Goal: Information Seeking & Learning: Learn about a topic

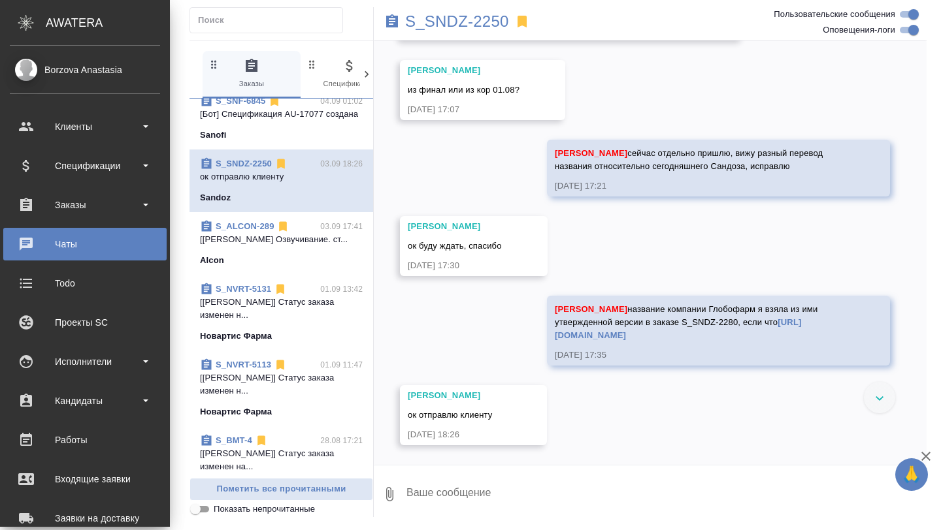
scroll to position [29457, 0]
click at [82, 368] on div "Исполнители" at bounding box center [85, 362] width 150 height 20
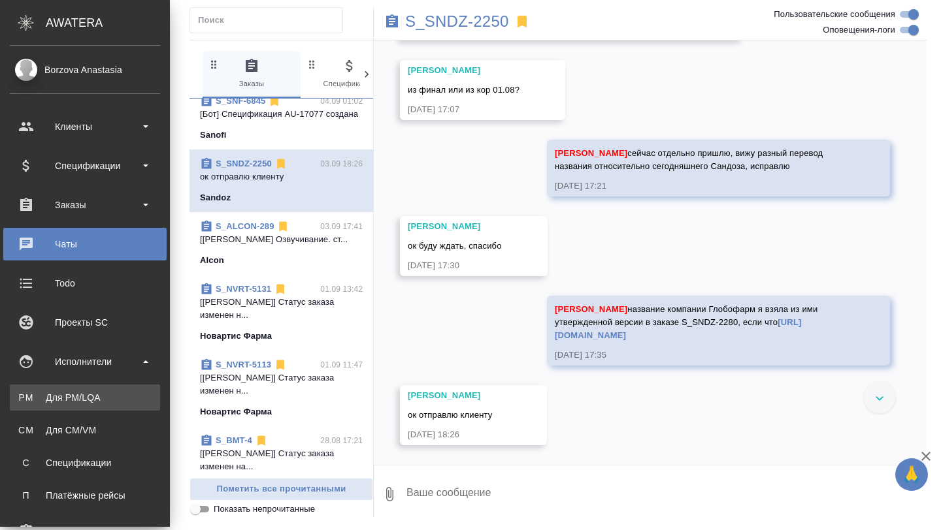
click at [88, 404] on div "Для PM/LQA" at bounding box center [84, 397] width 137 height 13
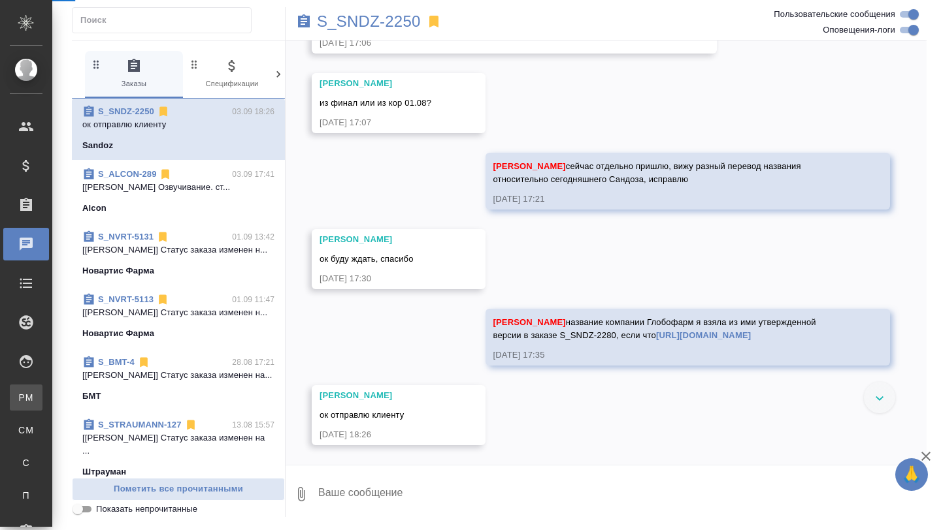
scroll to position [28676, 0]
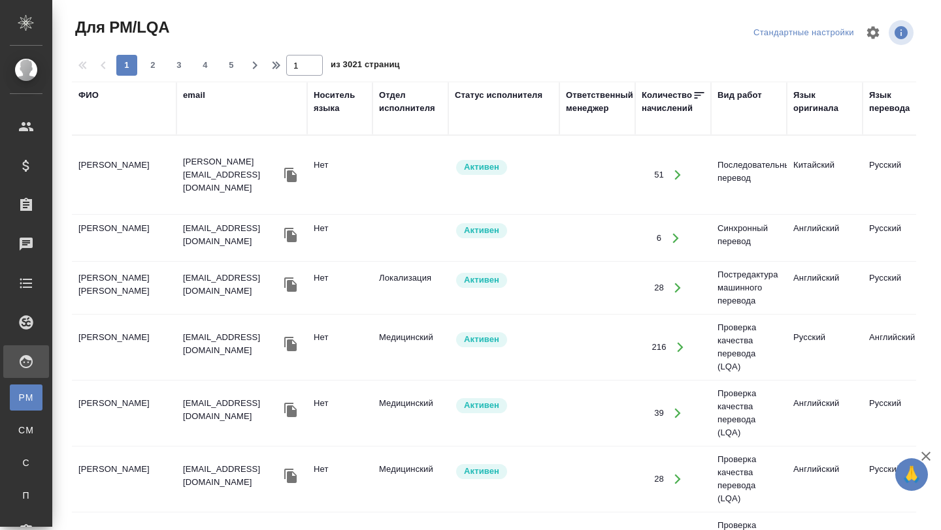
click at [91, 99] on div "ФИО" at bounding box center [88, 95] width 20 height 13
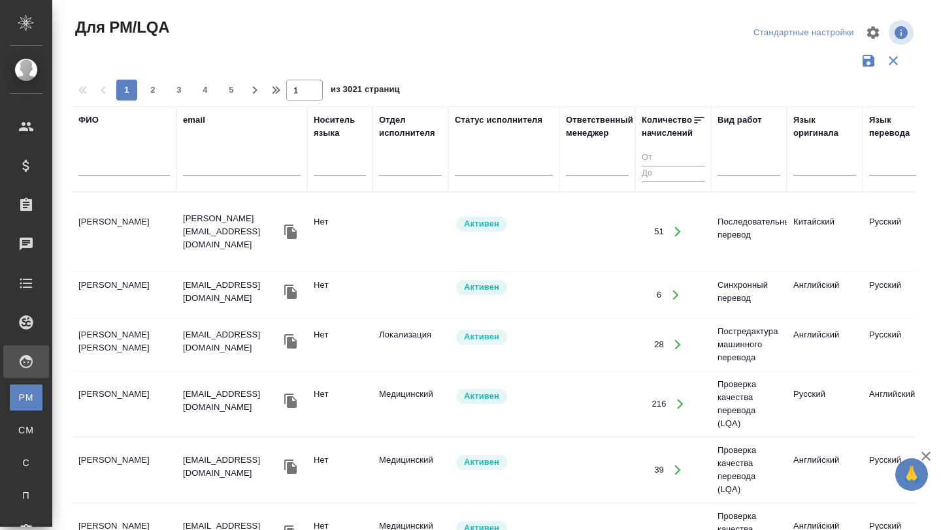
click at [95, 174] on input "text" at bounding box center [123, 167] width 91 height 16
type input "мысливец"
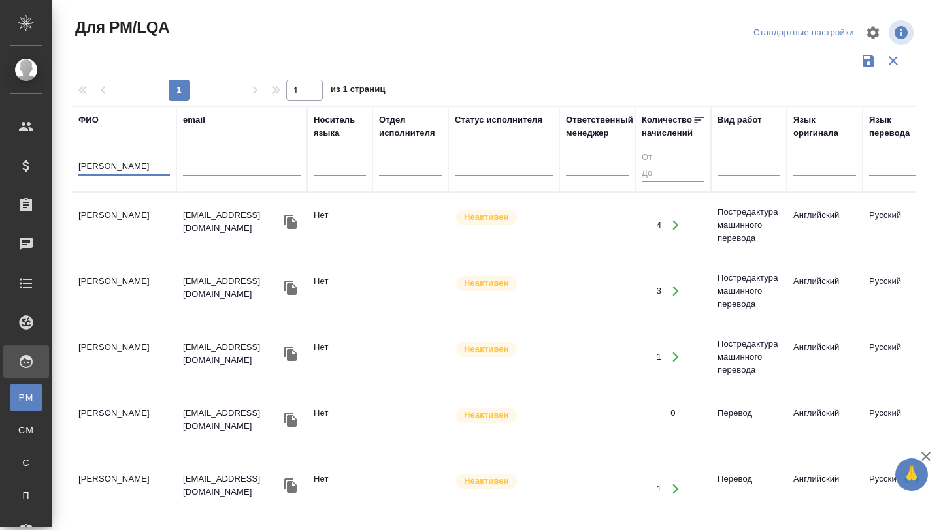
click at [106, 233] on td "[PERSON_NAME]" at bounding box center [124, 225] width 105 height 46
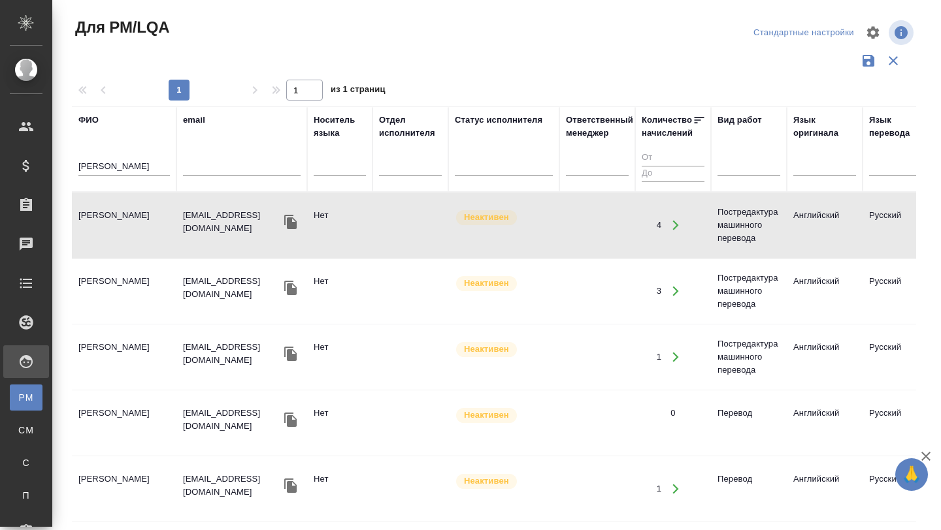
click at [106, 233] on td "[PERSON_NAME]" at bounding box center [124, 225] width 105 height 46
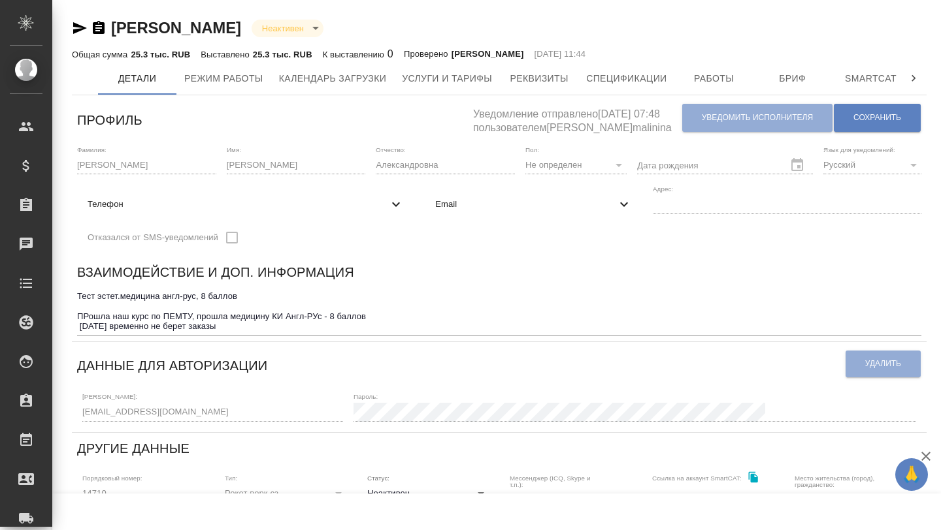
click at [74, 30] on icon "button" at bounding box center [80, 28] width 14 height 12
click at [715, 71] on span "Работы" at bounding box center [714, 79] width 63 height 16
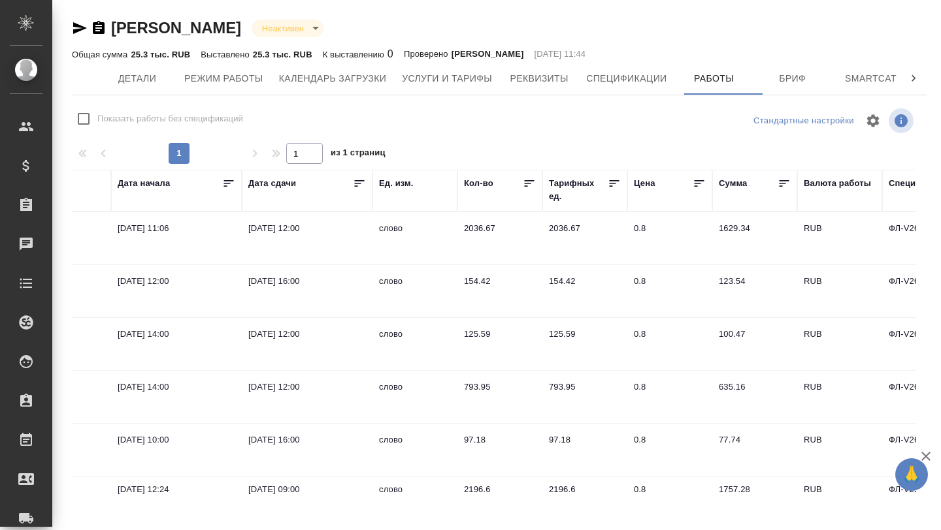
scroll to position [0, 656]
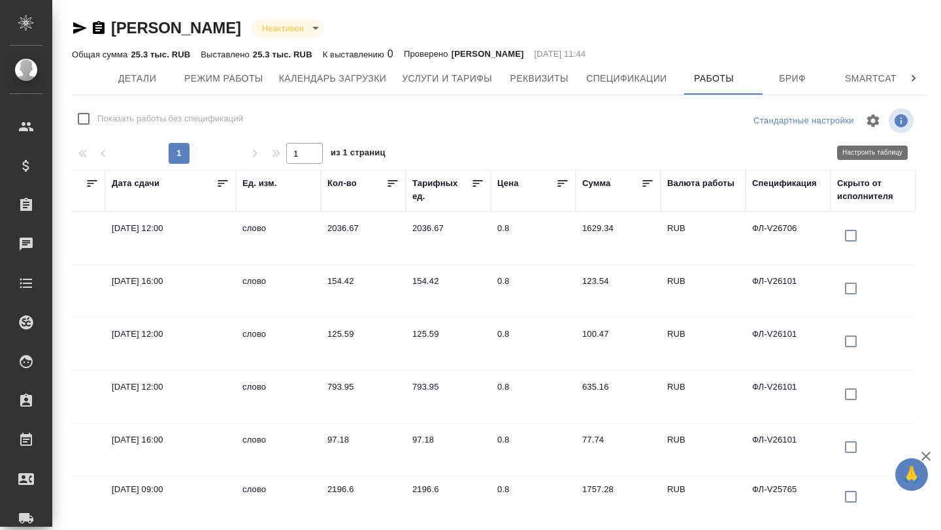
click at [873, 125] on icon "button" at bounding box center [873, 120] width 12 height 12
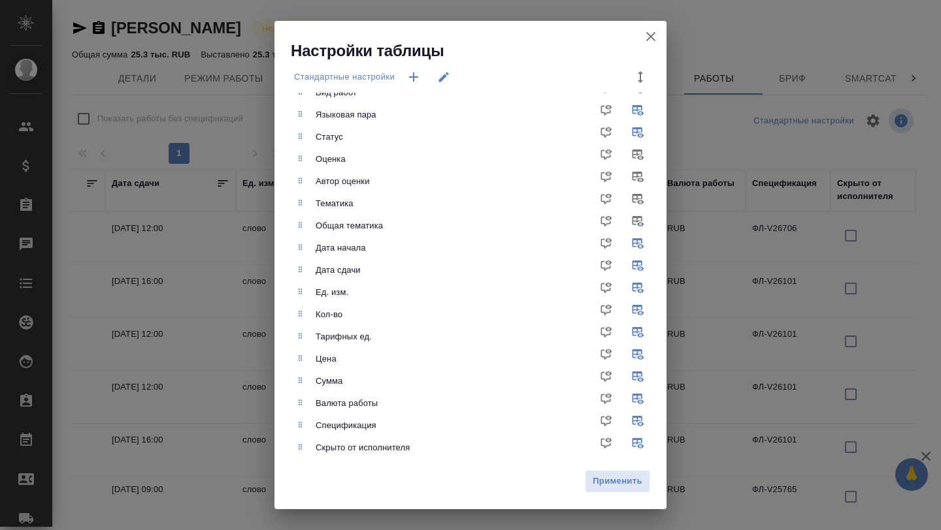
scroll to position [116, 0]
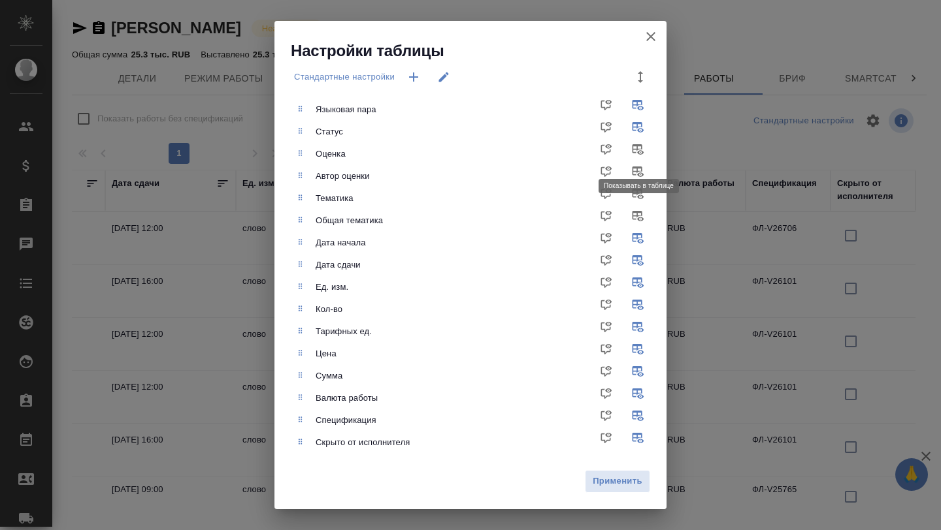
click at [634, 152] on input "checkbox" at bounding box center [639, 153] width 31 height 31
checkbox input "true"
click at [602, 481] on span "Применить" at bounding box center [617, 481] width 51 height 15
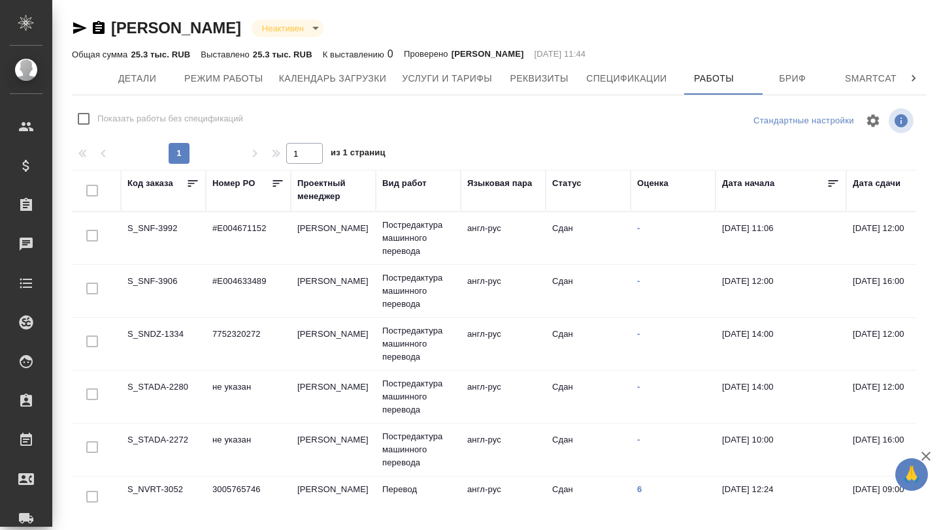
click at [655, 189] on div "Оценка" at bounding box center [652, 183] width 31 height 13
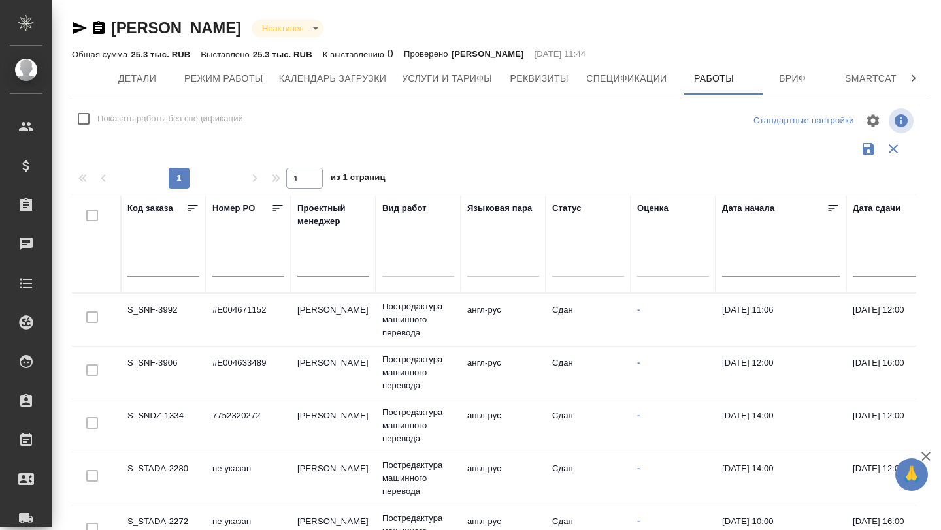
click at [657, 261] on div at bounding box center [673, 264] width 72 height 19
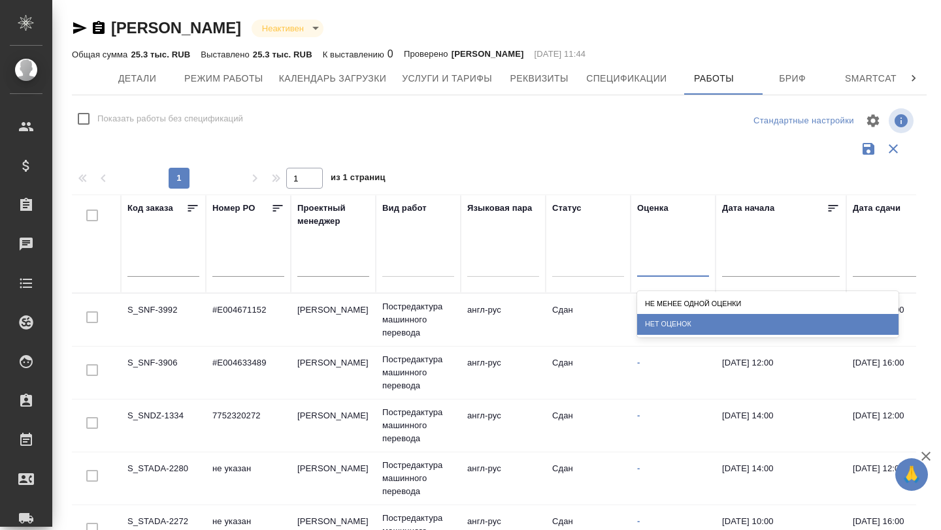
click at [665, 325] on div "Нет оценок" at bounding box center [767, 324] width 261 height 20
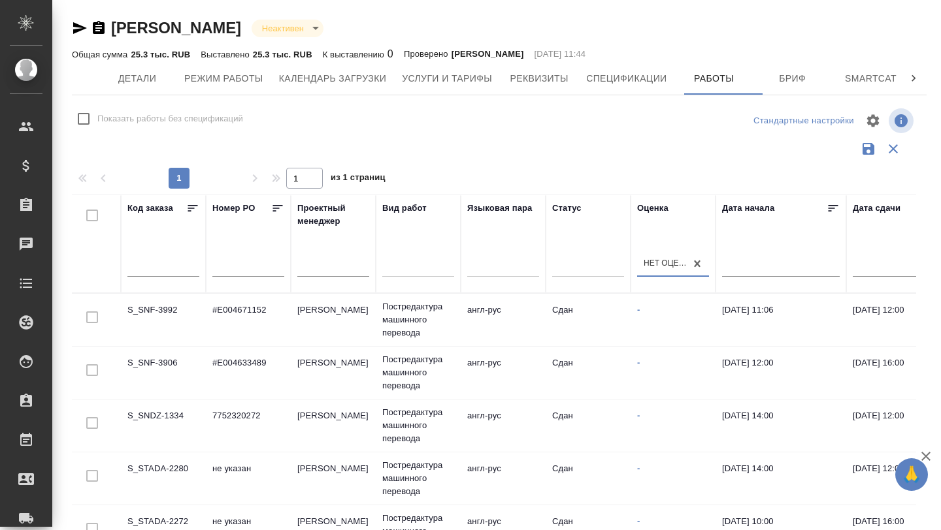
click at [662, 263] on div "Нет оценок" at bounding box center [664, 263] width 43 height 11
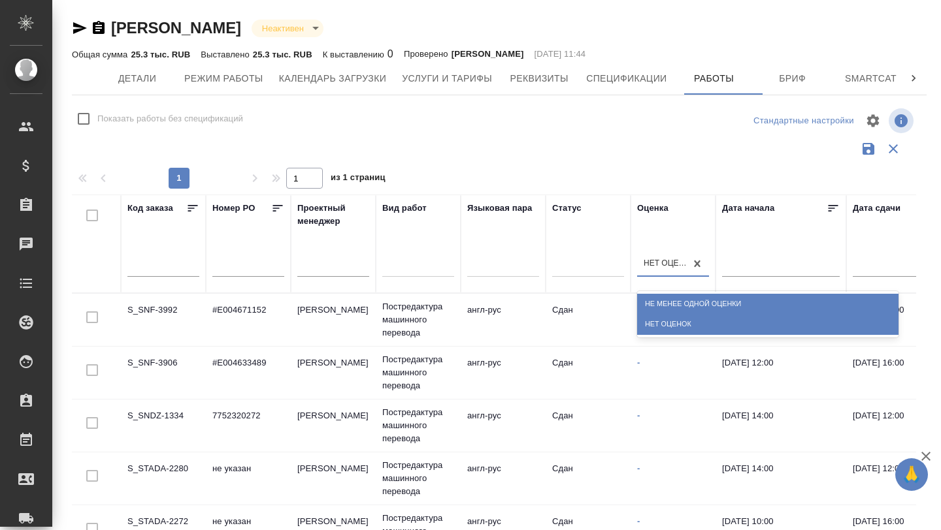
click at [668, 296] on div "Не менее одной оценки" at bounding box center [767, 304] width 261 height 20
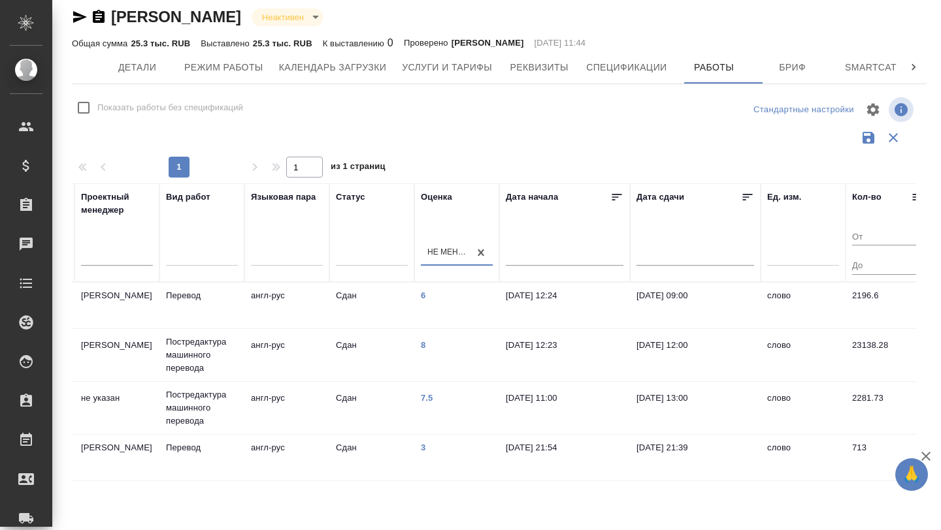
scroll to position [0, 216]
click at [212, 353] on p "Постредактура машинного перевода" at bounding box center [203, 355] width 72 height 39
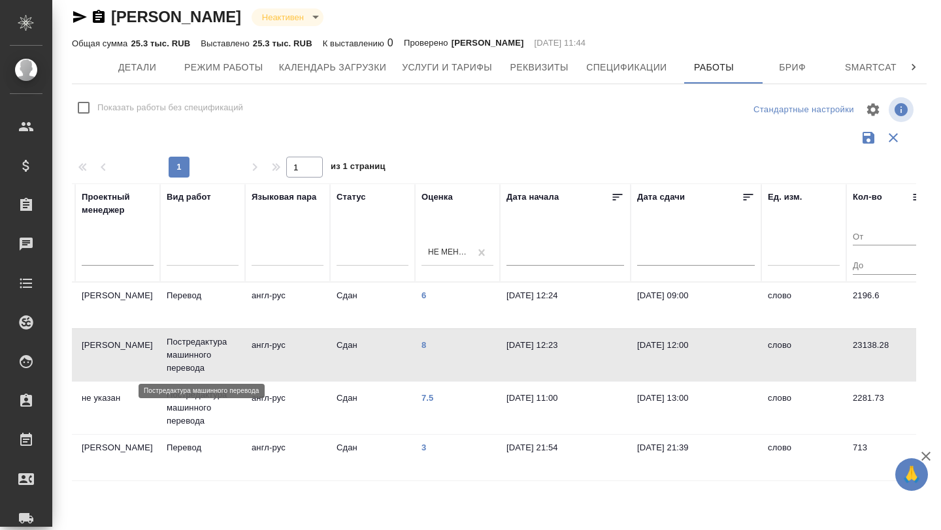
click at [212, 353] on p "Постредактура машинного перевода" at bounding box center [203, 355] width 72 height 39
click at [348, 305] on td "Сдан" at bounding box center [372, 306] width 85 height 46
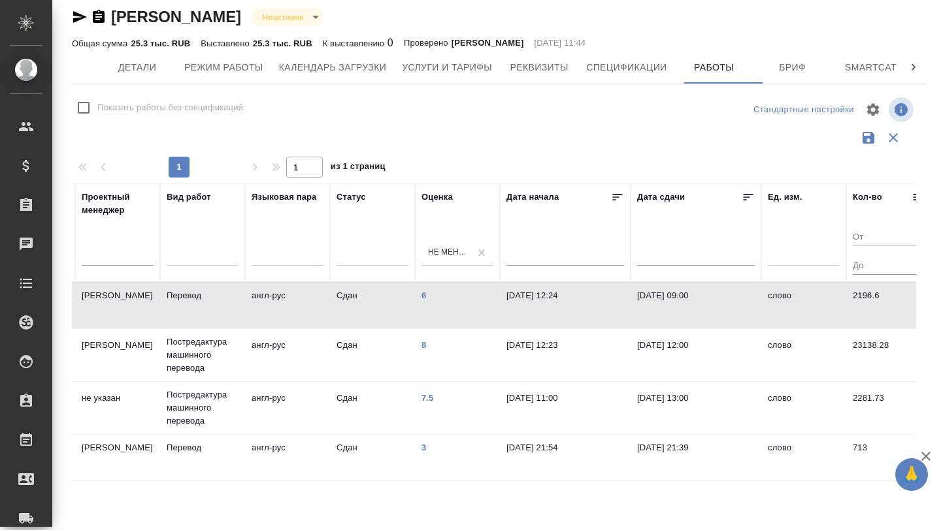
click at [348, 305] on td "Сдан" at bounding box center [372, 306] width 85 height 46
click at [455, 66] on span "Услуги и тарифы" at bounding box center [447, 67] width 90 height 16
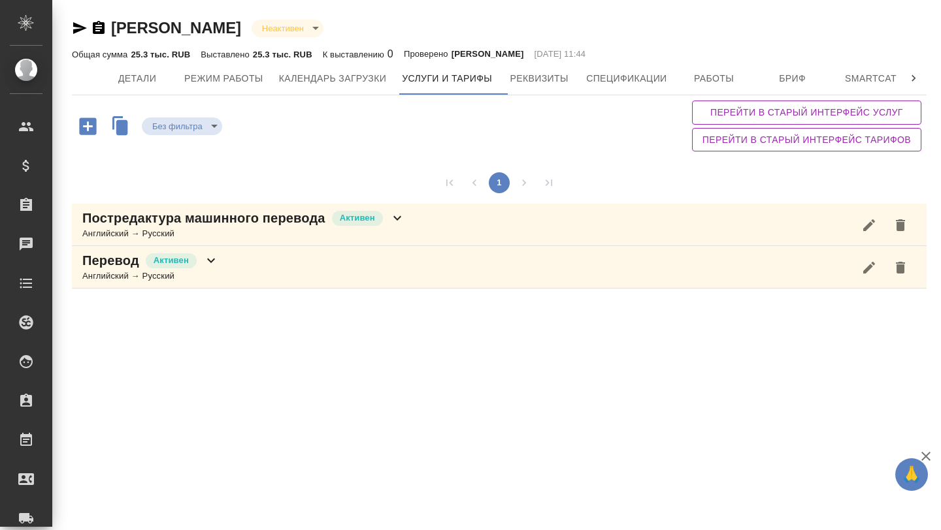
click at [261, 223] on p "Постредактура машинного перевода" at bounding box center [203, 218] width 243 height 18
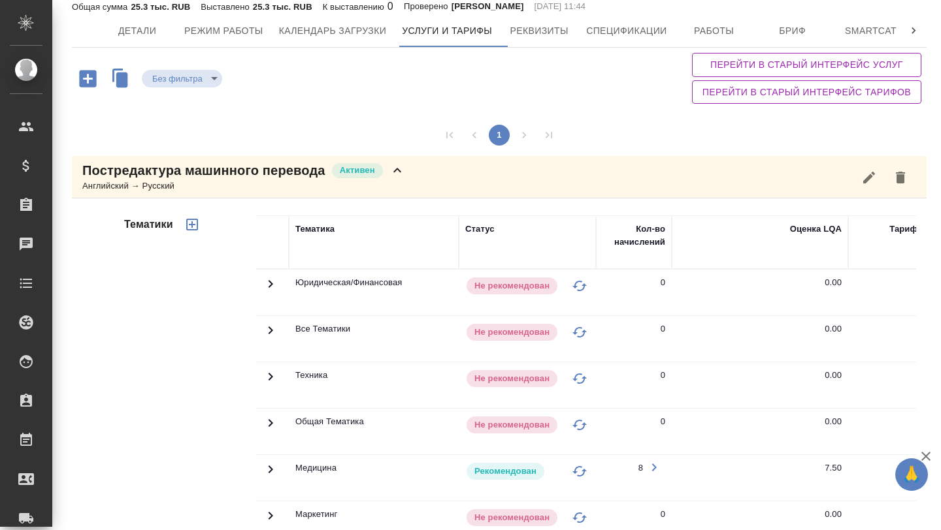
scroll to position [144, 0]
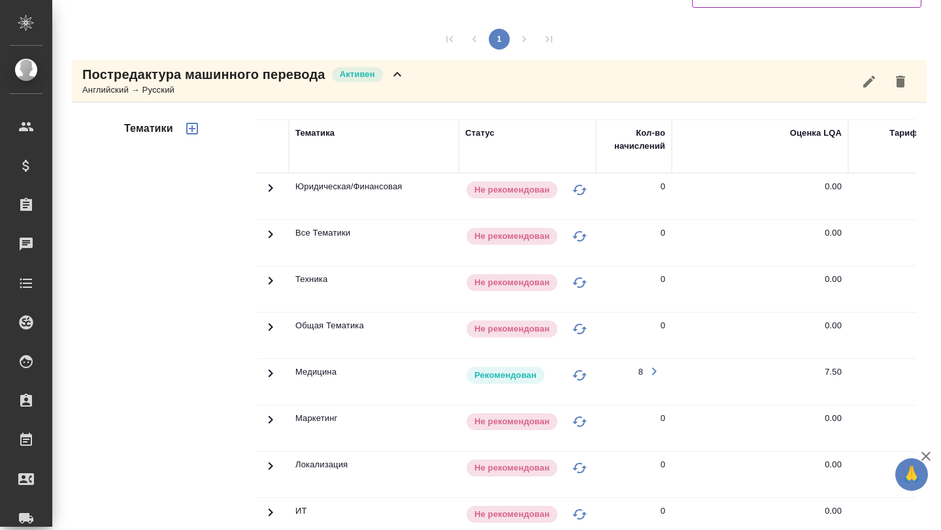
click at [272, 370] on icon at bounding box center [271, 374] width 16 height 16
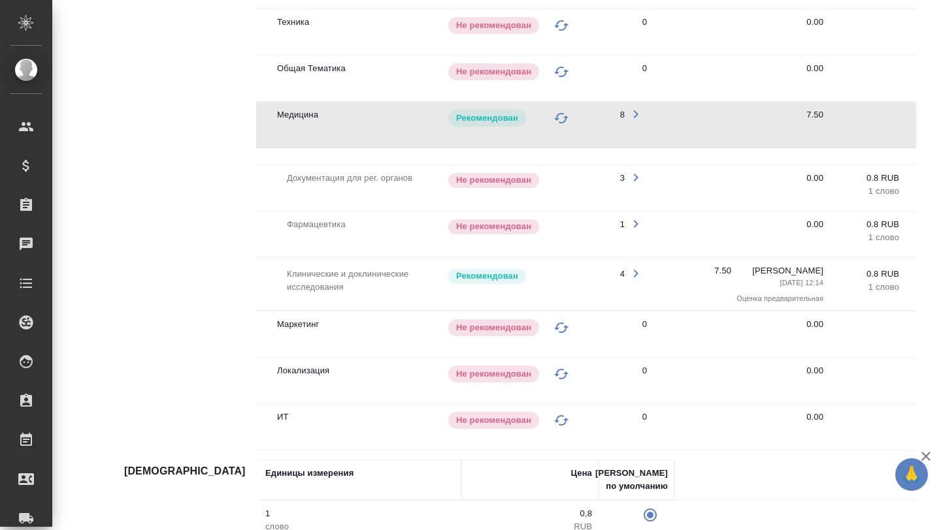
scroll to position [0, 0]
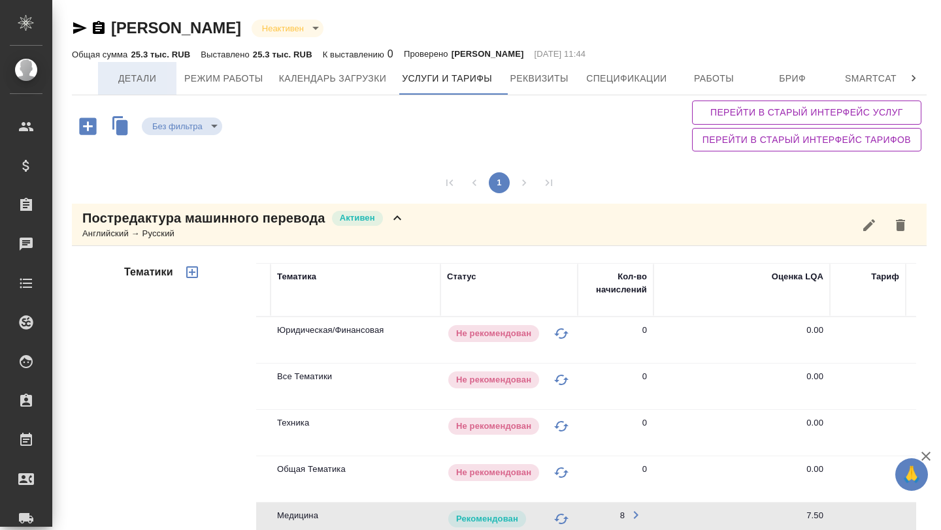
click at [150, 82] on span "Детали" at bounding box center [137, 79] width 63 height 16
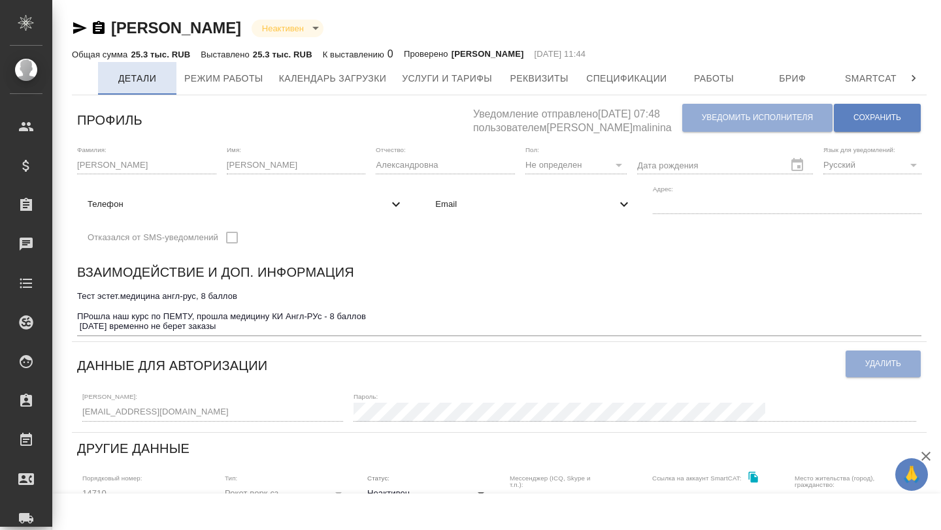
click at [126, 78] on span "Детали" at bounding box center [137, 79] width 63 height 16
click at [99, 32] on icon "button" at bounding box center [99, 27] width 12 height 13
click at [714, 83] on span "Работы" at bounding box center [714, 79] width 63 height 16
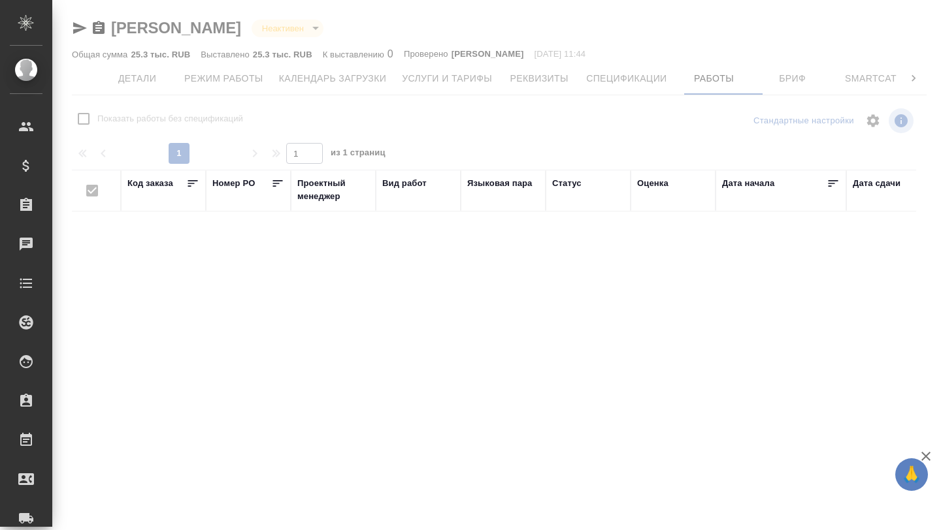
checkbox input "false"
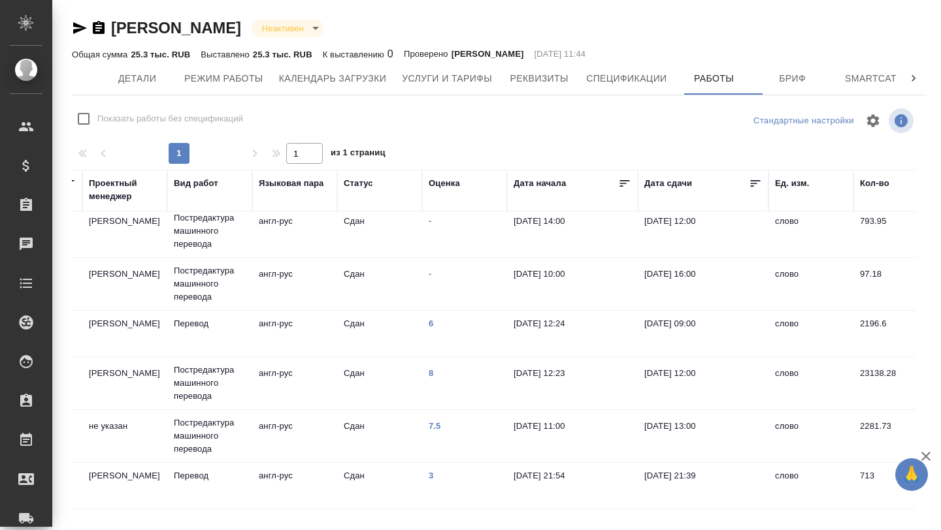
scroll to position [166, 207]
click at [187, 487] on td "Перевод" at bounding box center [211, 486] width 85 height 46
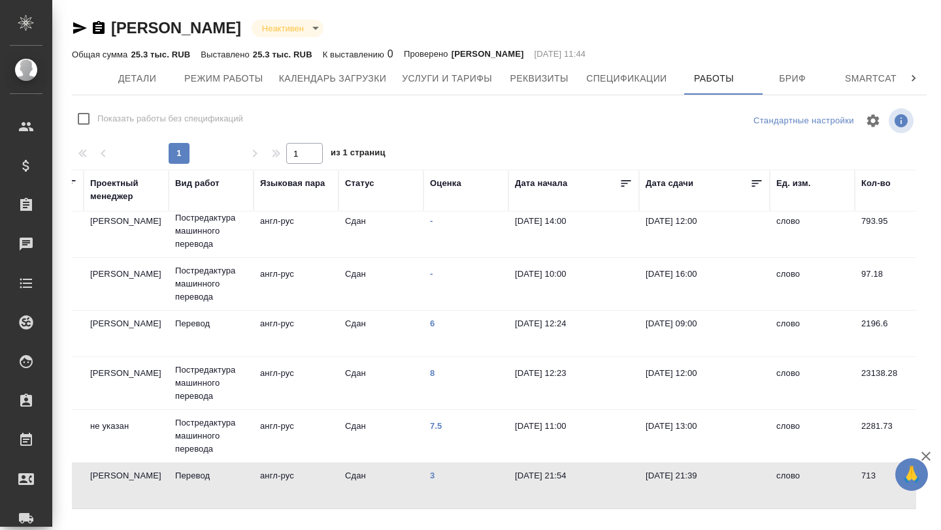
click at [187, 487] on td "Перевод" at bounding box center [211, 486] width 85 height 46
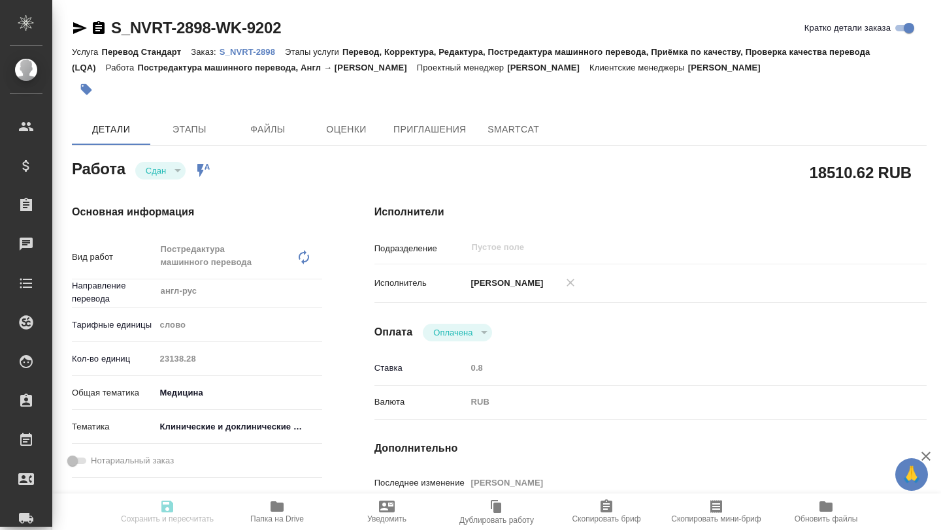
type textarea "x"
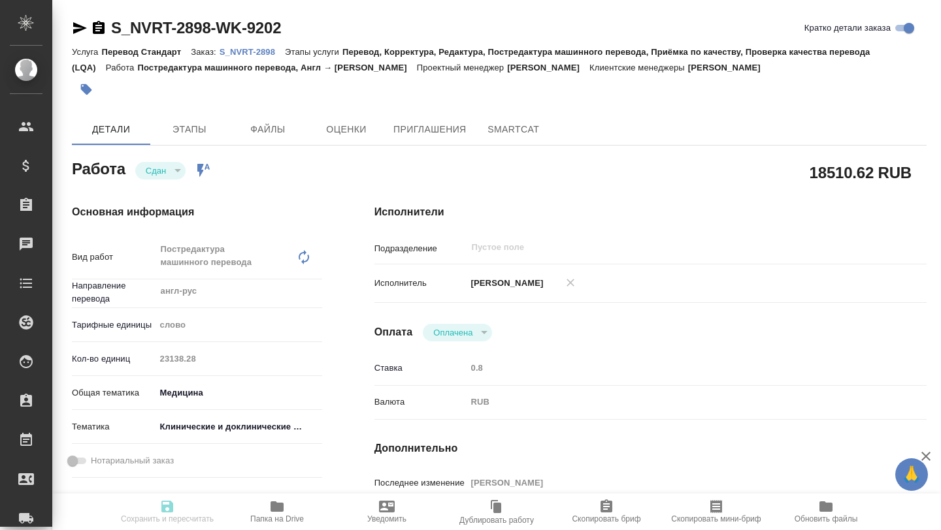
type textarea "x"
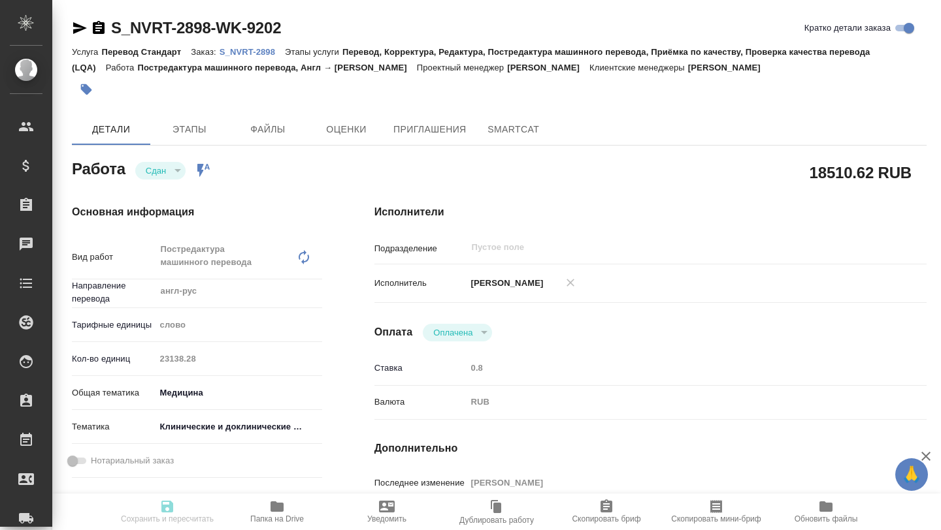
type textarea "x"
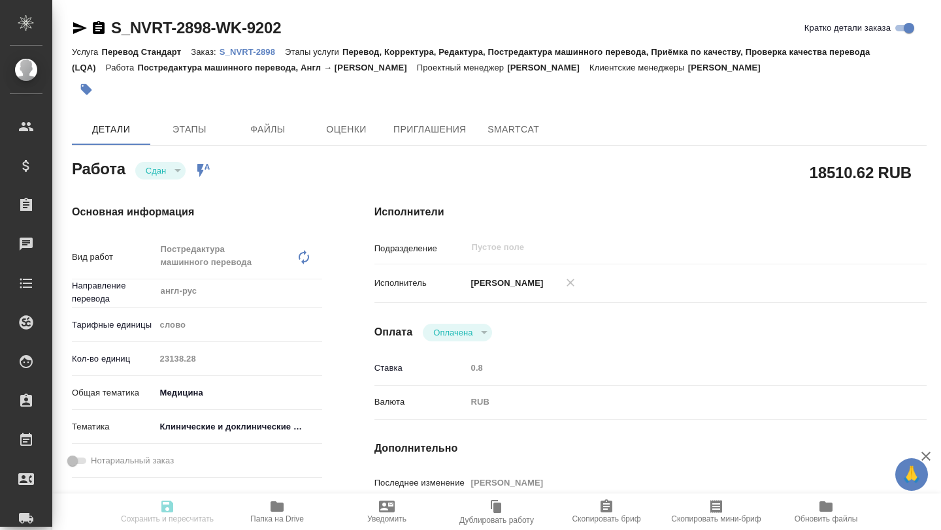
type textarea "x"
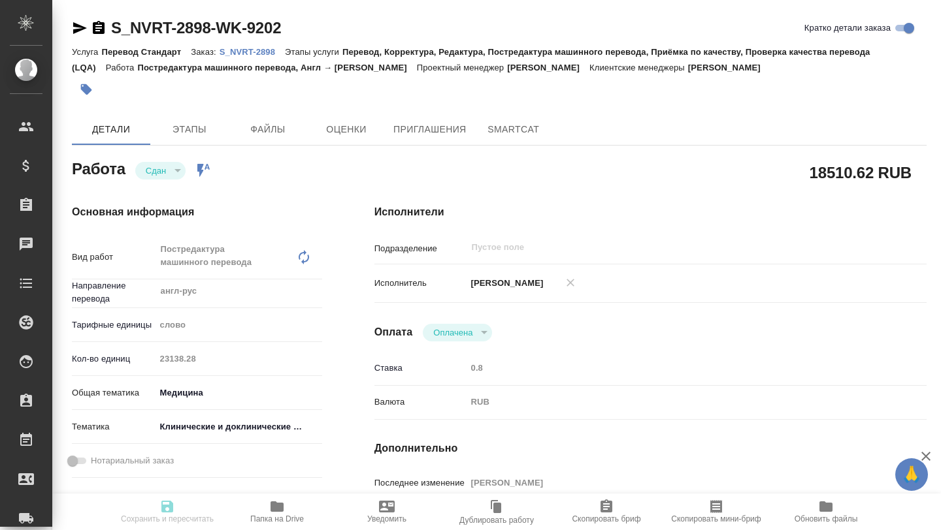
scroll to position [5, 0]
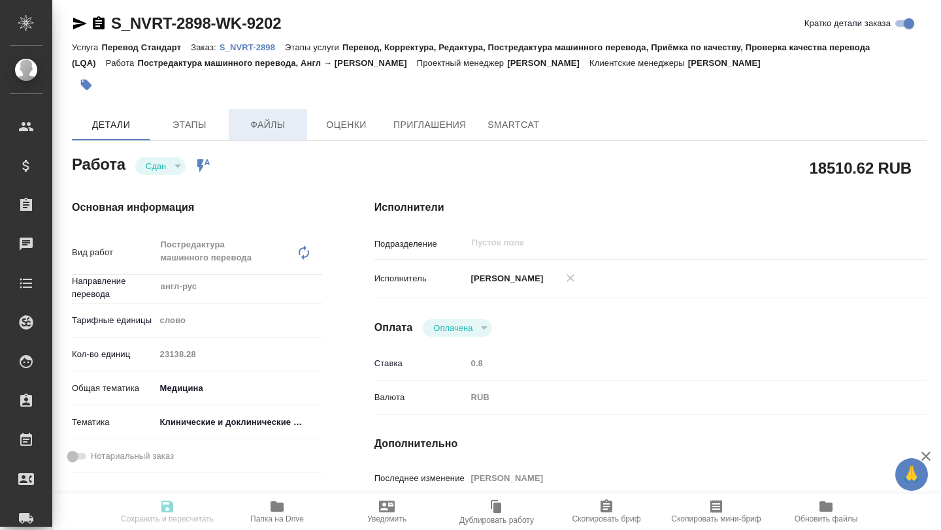
type textarea "x"
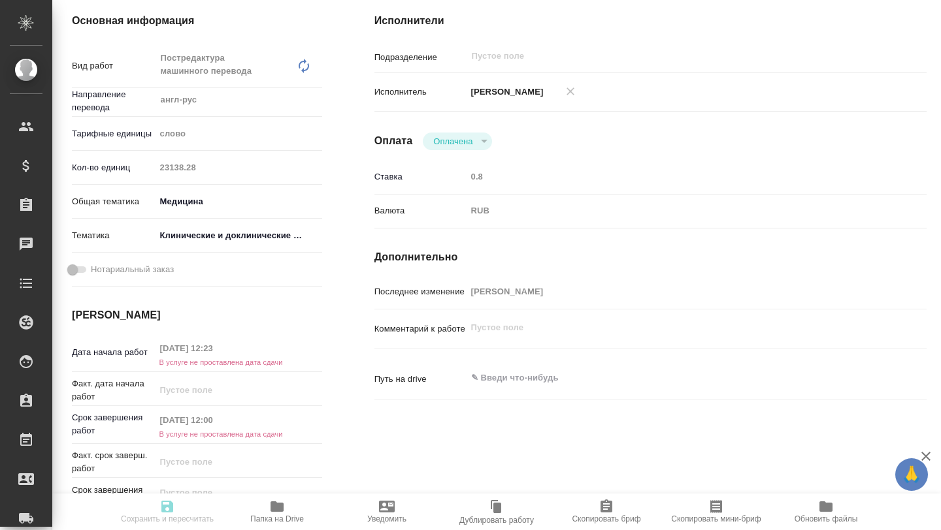
scroll to position [0, 0]
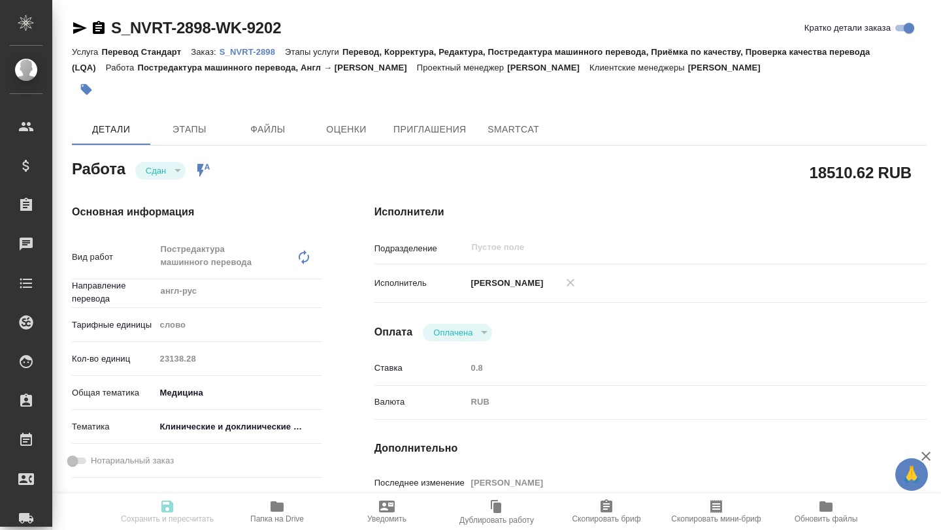
click at [247, 48] on p "S_NVRT-2898" at bounding box center [251, 52] width 65 height 10
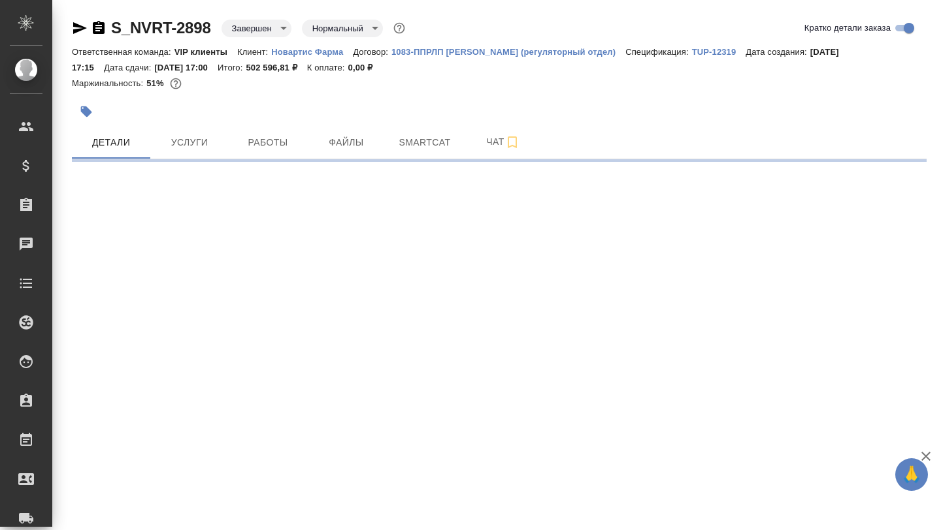
select select "RU"
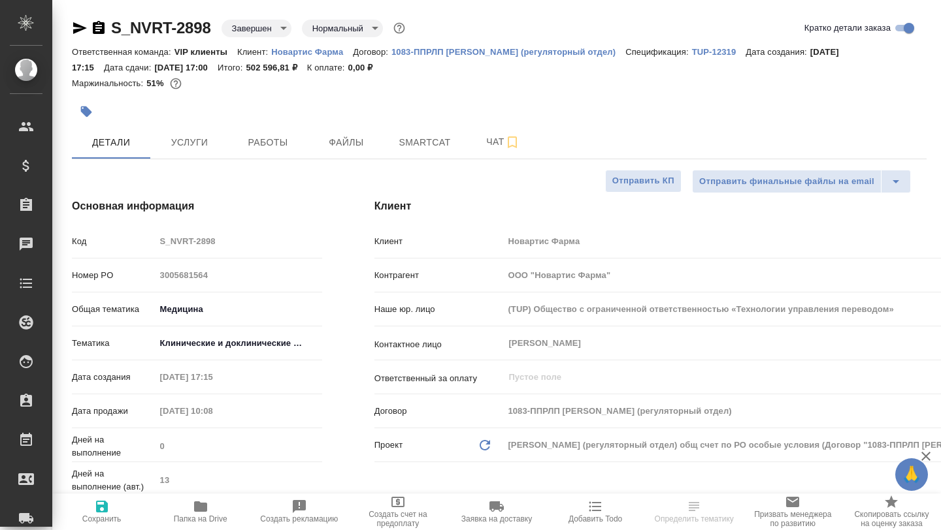
type textarea "x"
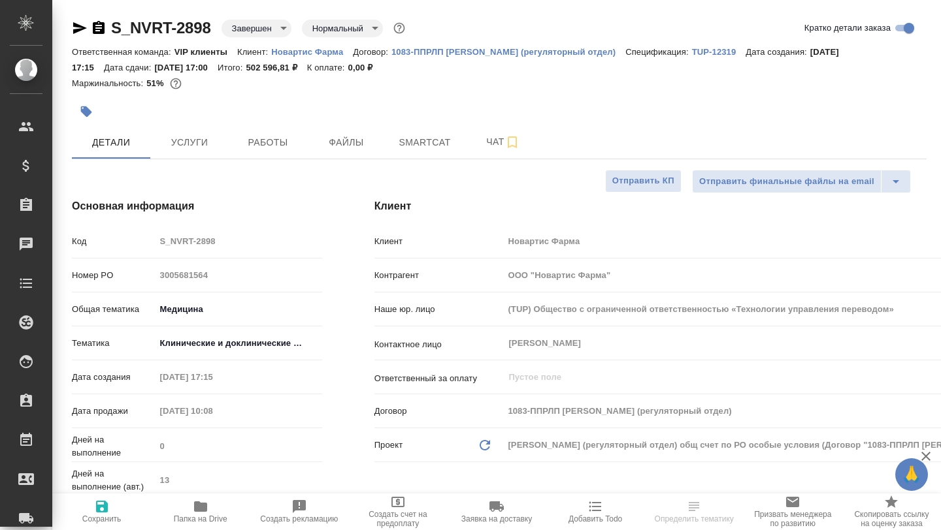
type textarea "x"
click at [279, 153] on button "Работы" at bounding box center [268, 142] width 78 height 33
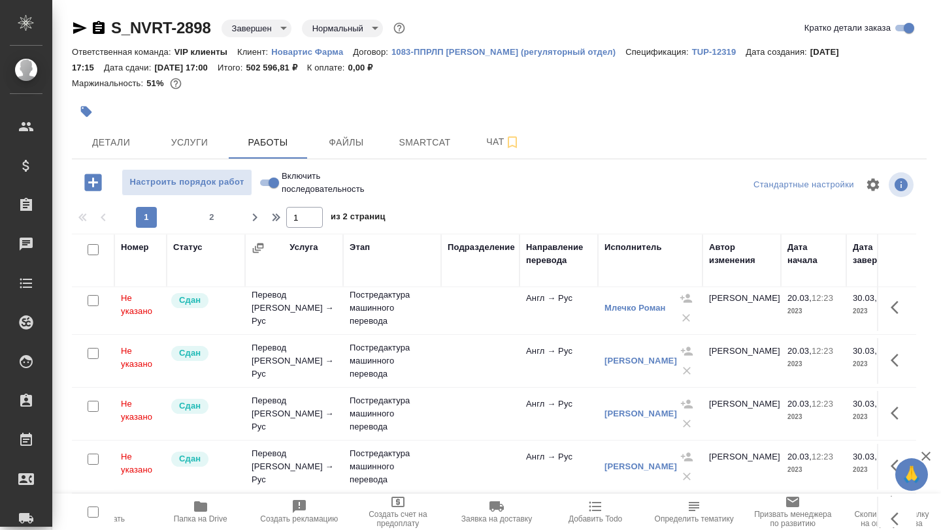
scroll to position [641, 0]
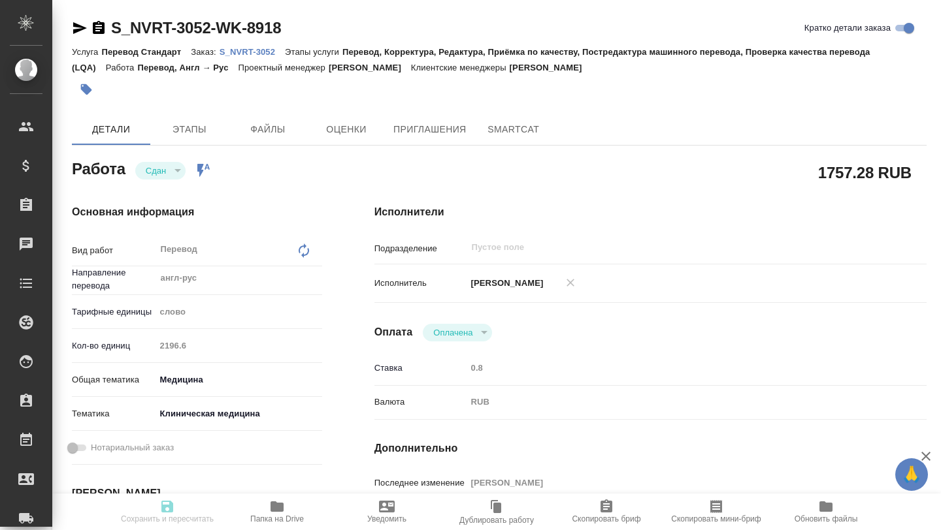
type textarea "x"
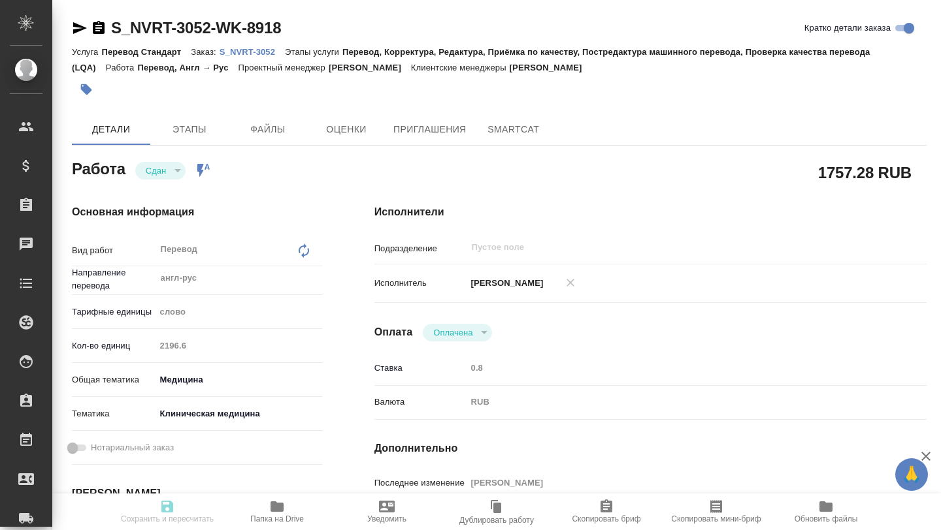
type textarea "x"
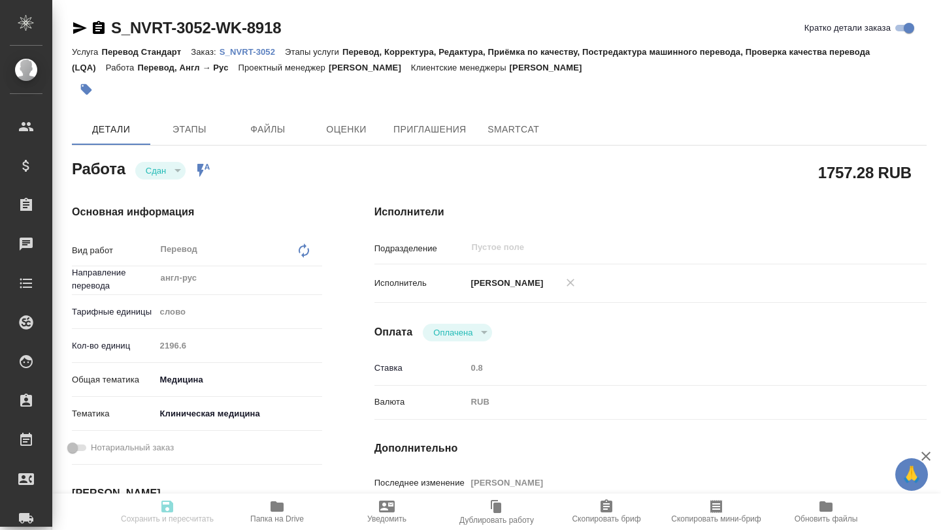
click at [263, 54] on p "S_NVRT-3052" at bounding box center [251, 52] width 65 height 10
type textarea "x"
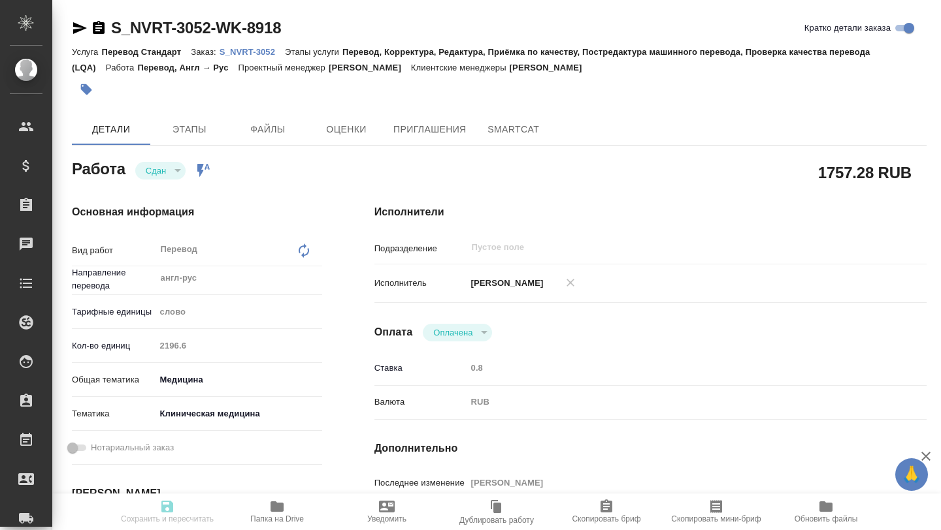
type textarea "x"
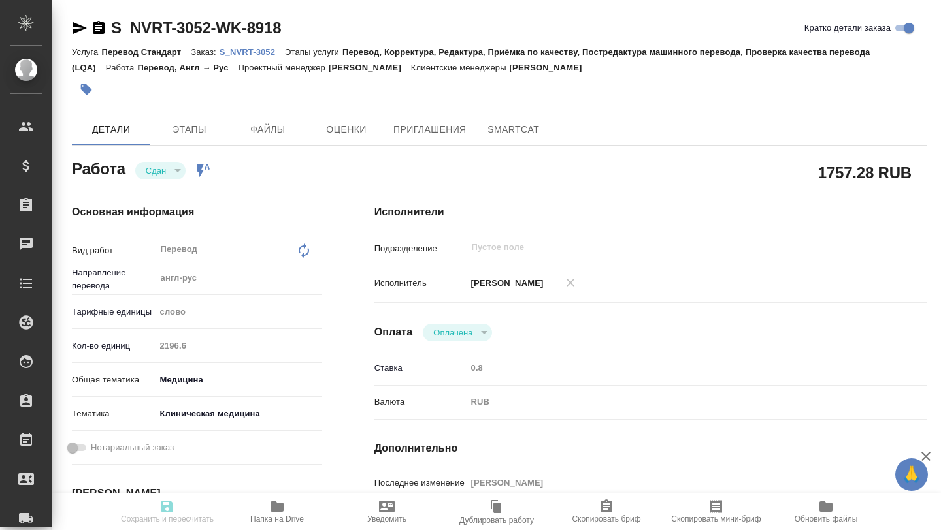
type textarea "x"
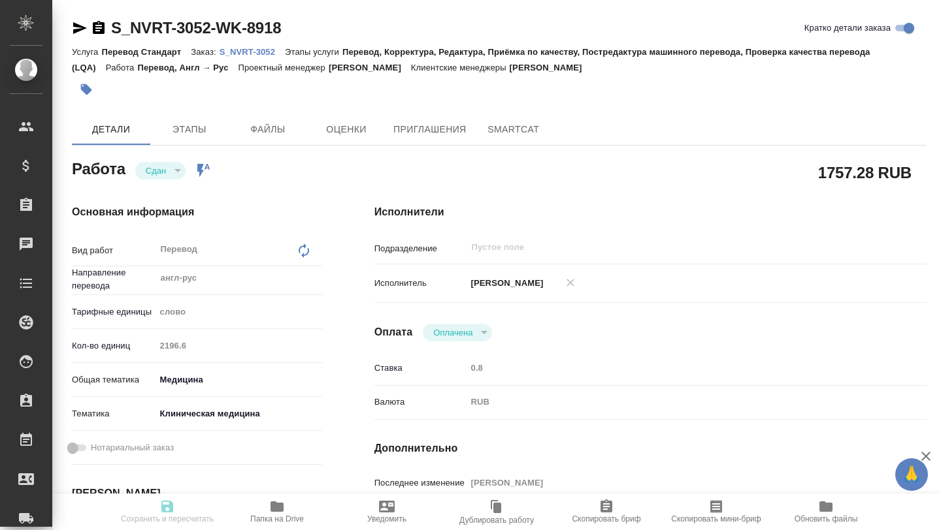
type textarea "x"
click at [273, 51] on p "S_NVRT-3052" at bounding box center [251, 52] width 65 height 10
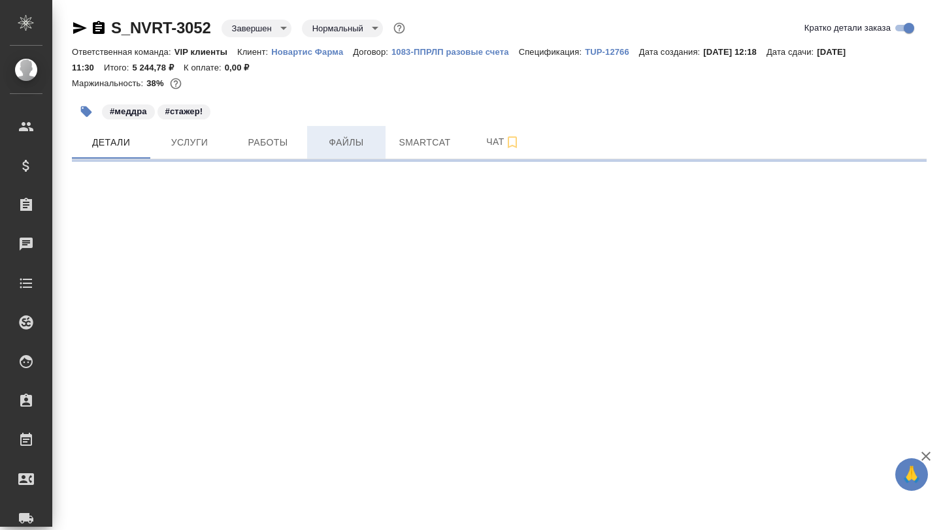
select select "RU"
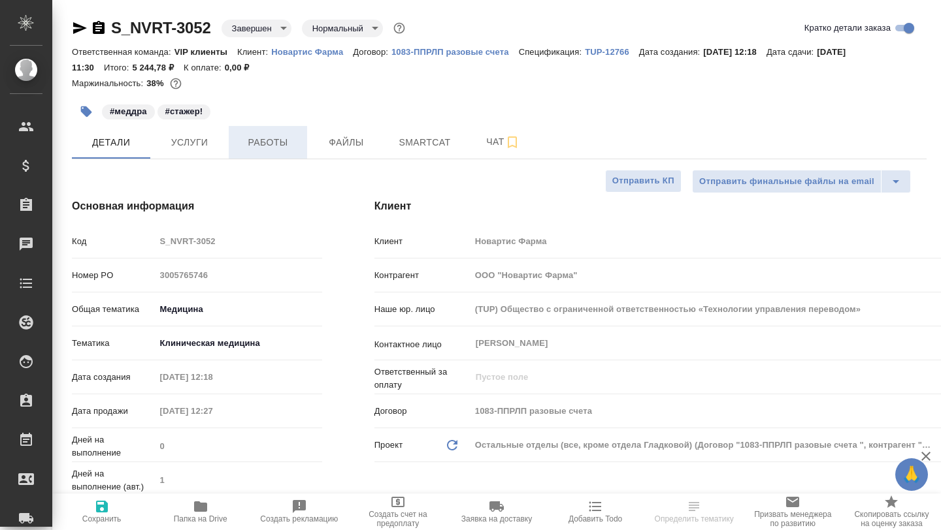
type textarea "x"
click at [279, 143] on span "Работы" at bounding box center [267, 143] width 63 height 16
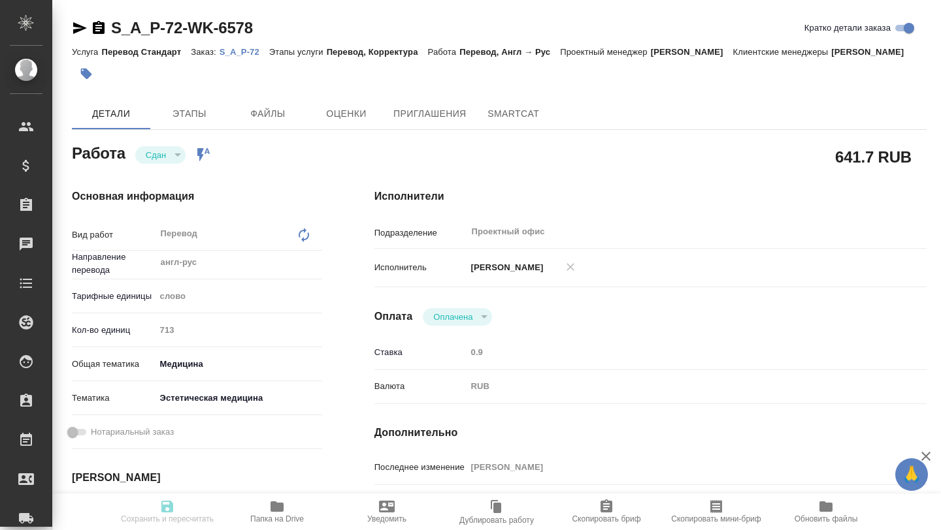
type textarea "x"
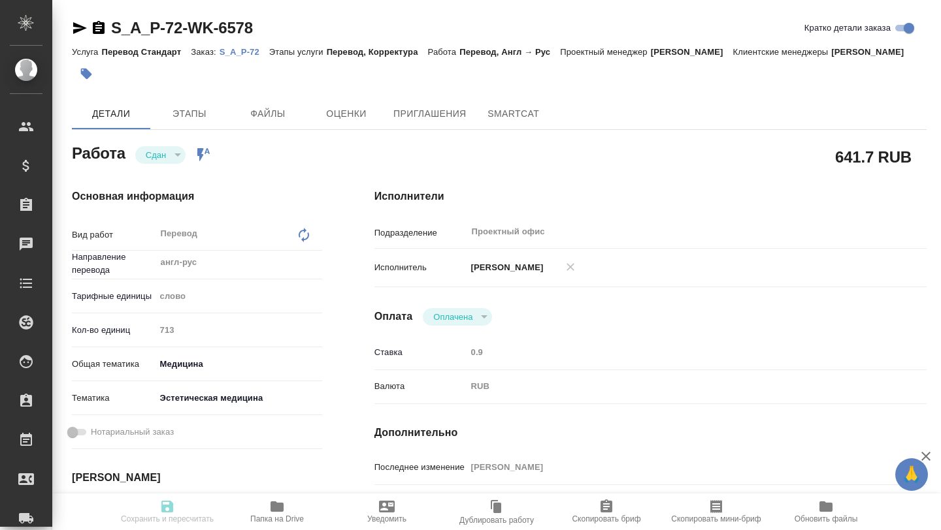
type textarea "x"
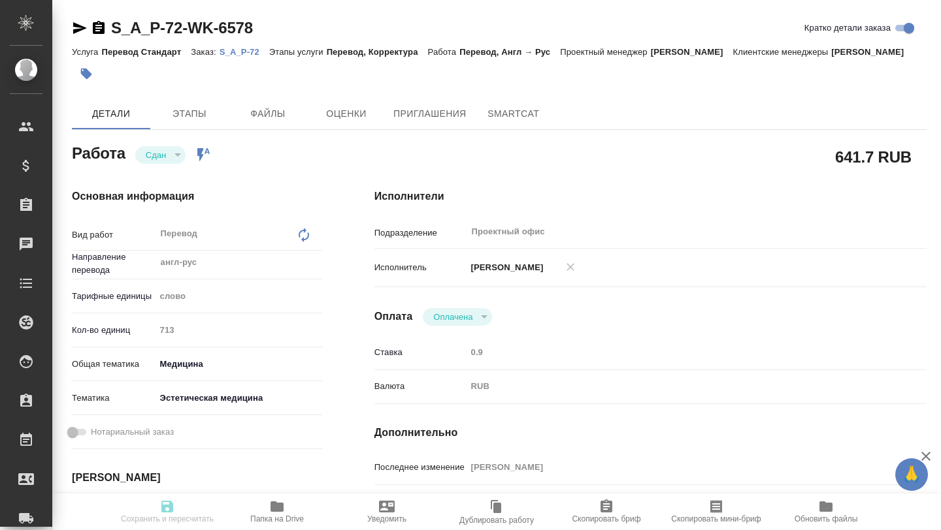
type textarea "x"
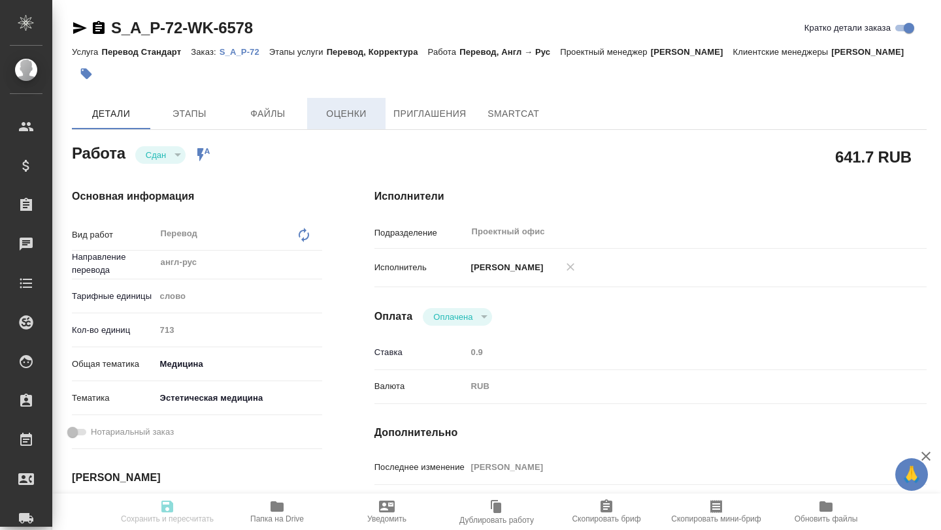
type textarea "x"
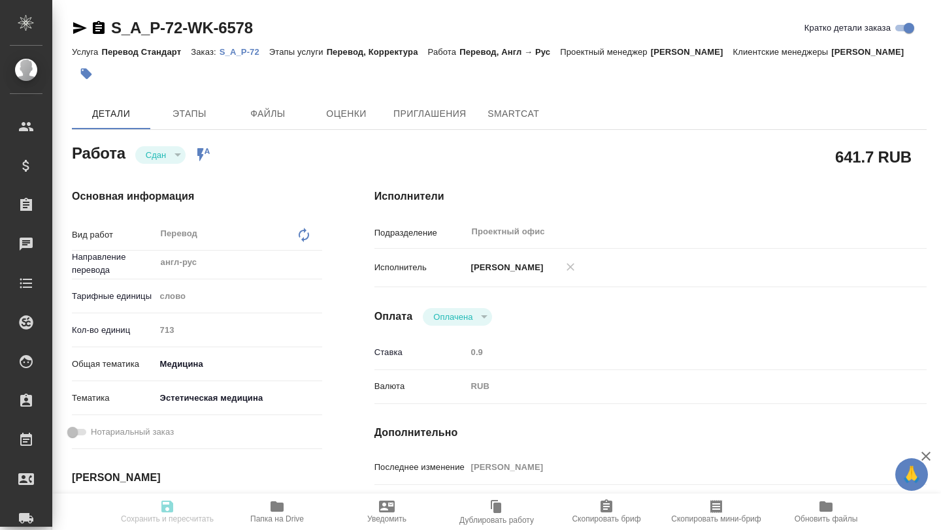
type textarea "x"
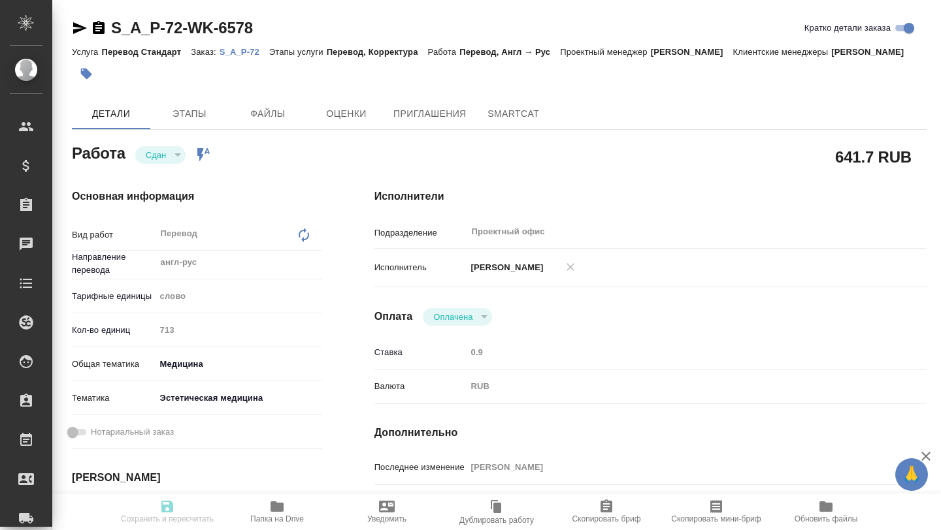
type textarea "x"
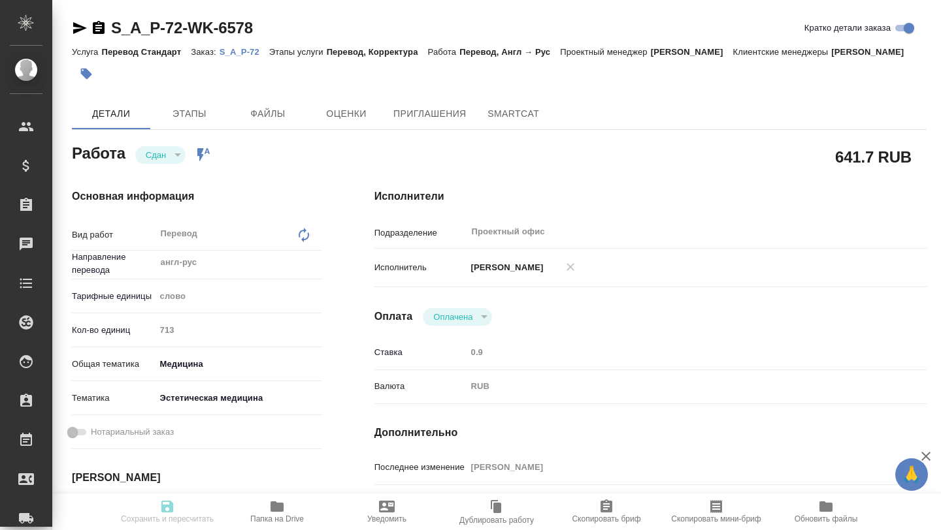
click at [241, 48] on p "S_A_P-72" at bounding box center [244, 52] width 50 height 10
type textarea "x"
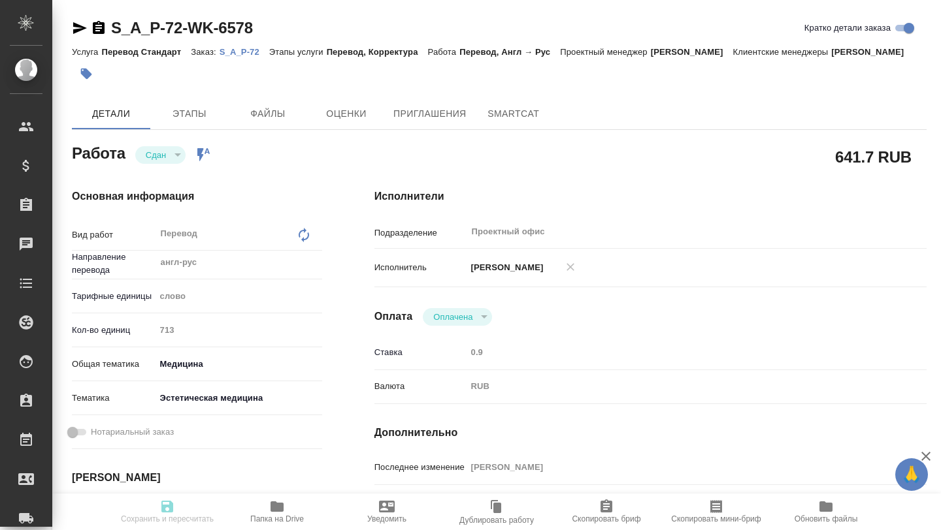
type textarea "x"
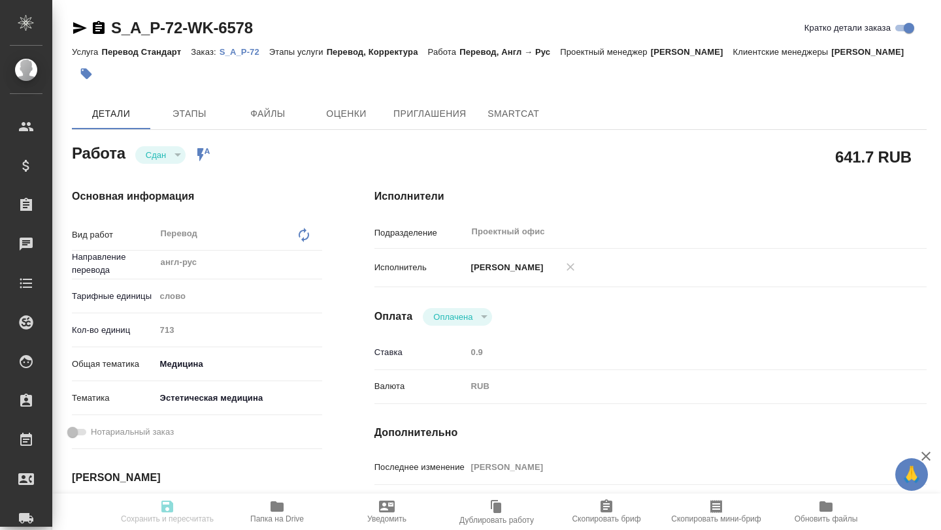
type textarea "x"
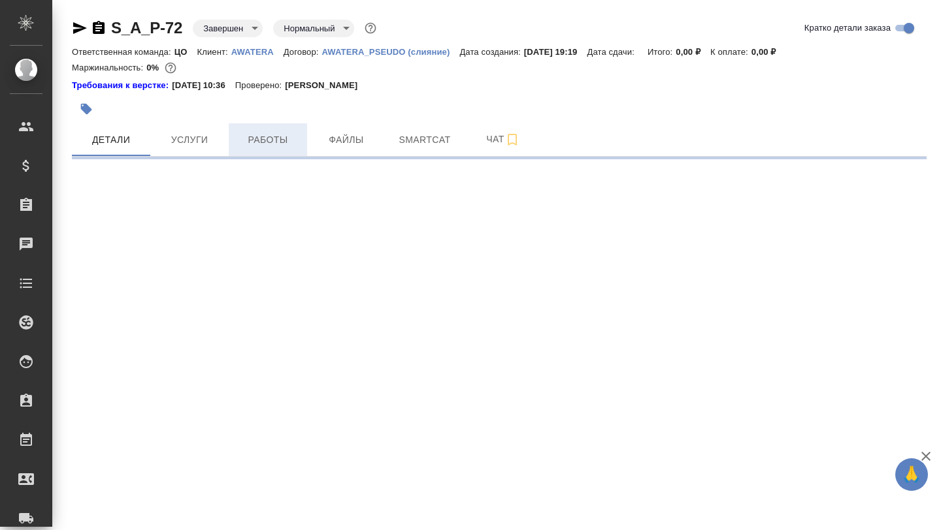
click at [268, 140] on span "Работы" at bounding box center [267, 140] width 63 height 16
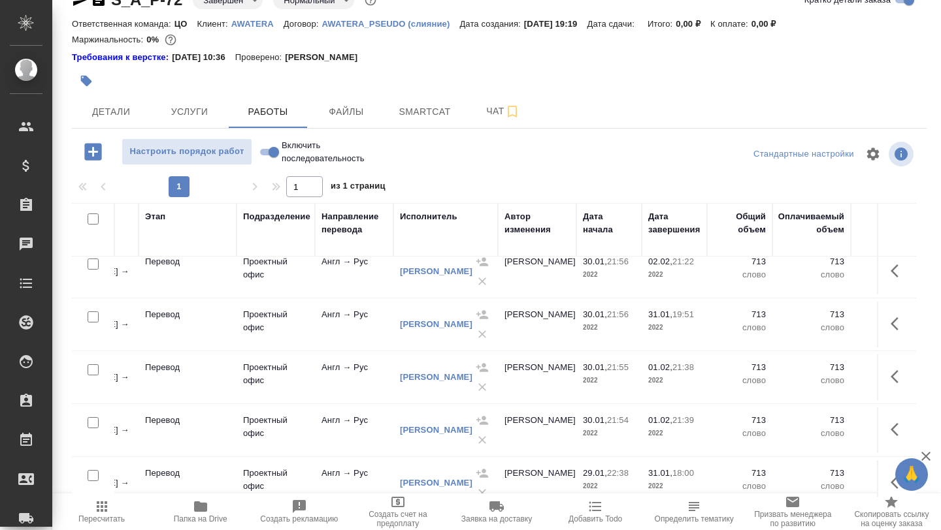
scroll to position [276, 609]
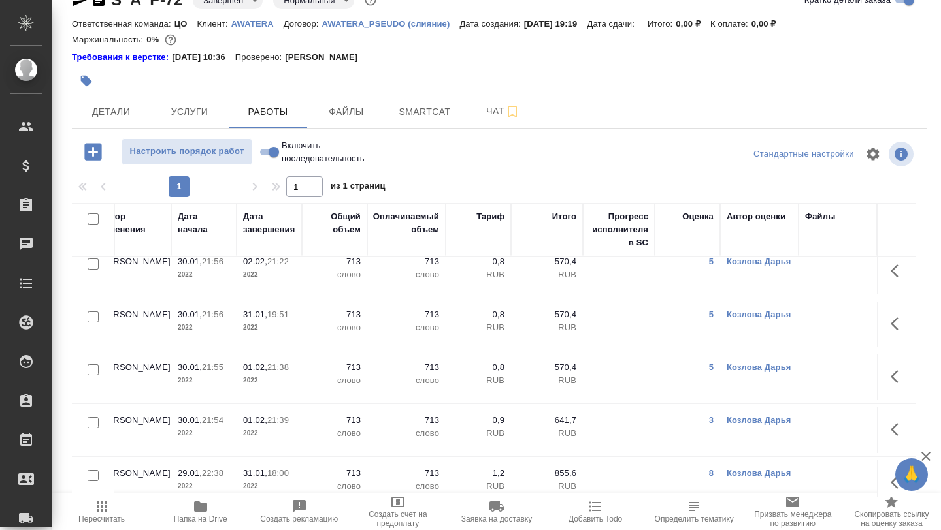
click at [707, 413] on td "3" at bounding box center [687, 431] width 65 height 46
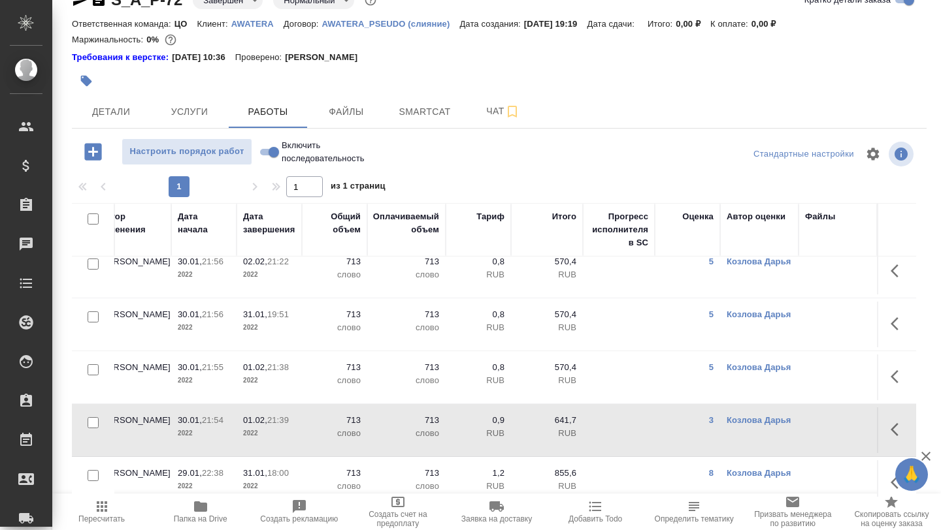
click at [711, 413] on td "3" at bounding box center [687, 431] width 65 height 46
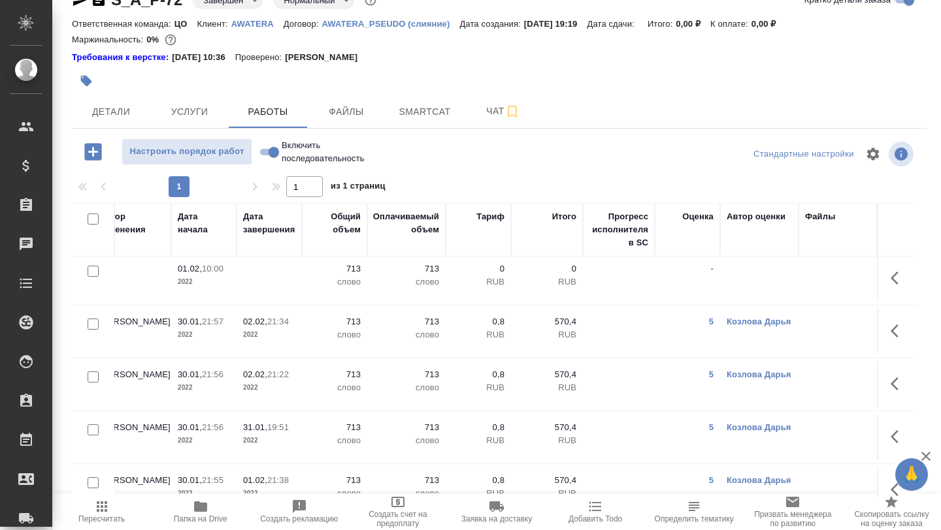
scroll to position [0, 609]
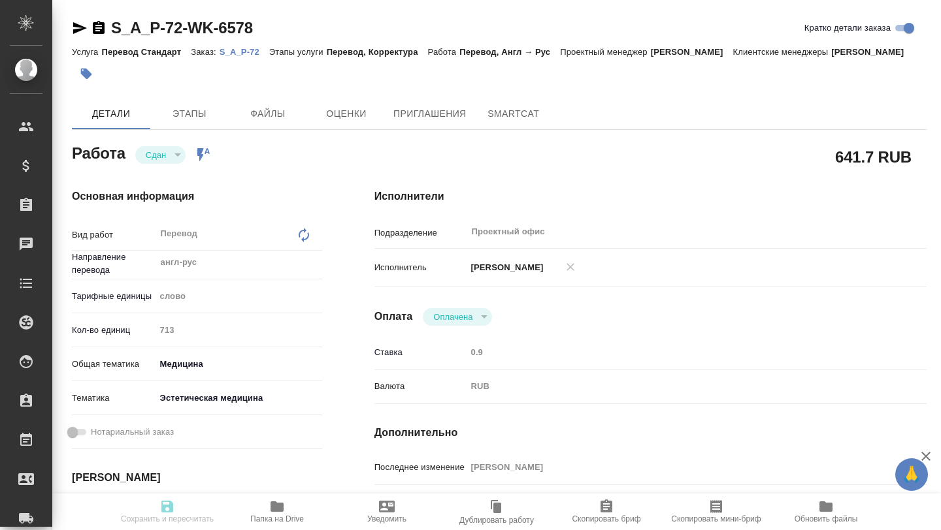
type textarea "x"
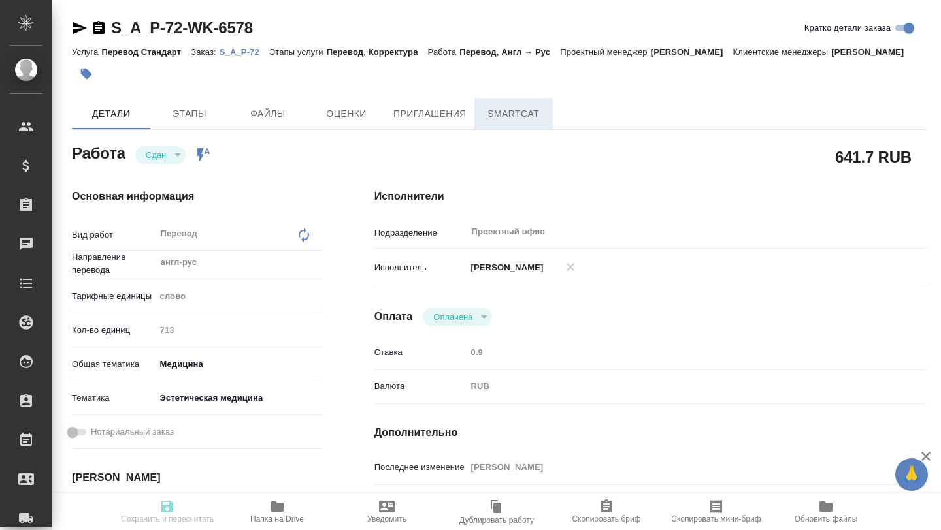
type textarea "x"
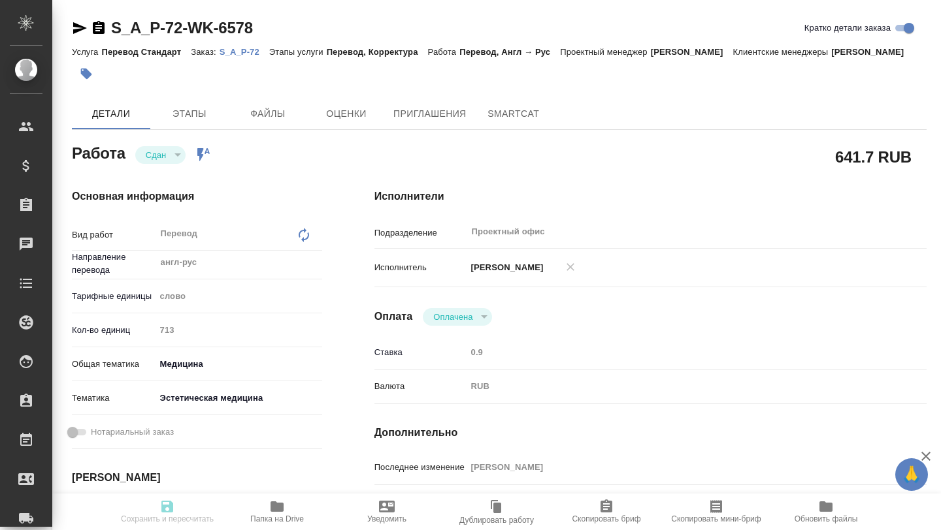
type textarea "x"
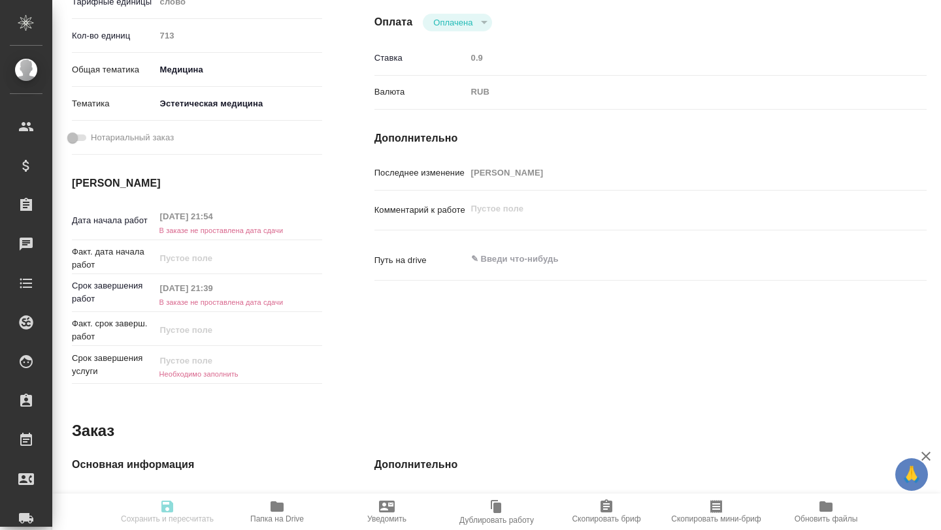
type textarea "x"
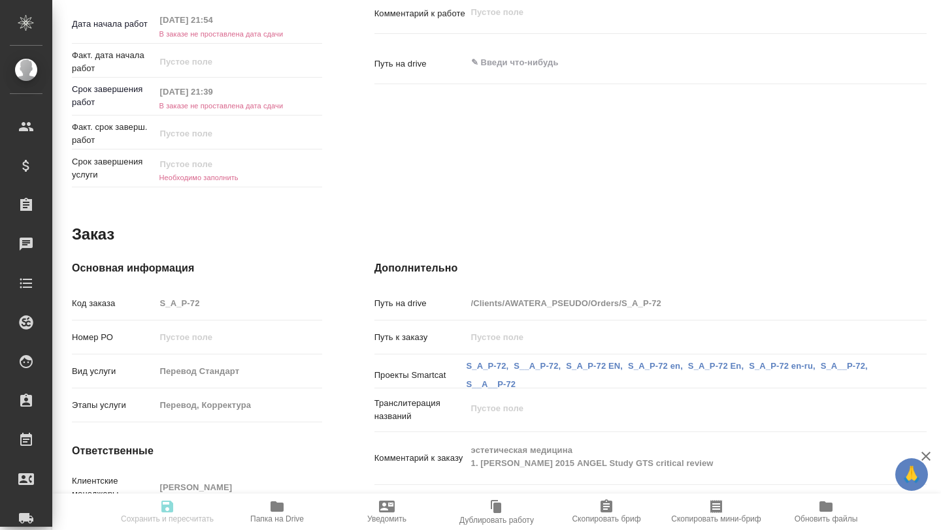
scroll to position [599, 0]
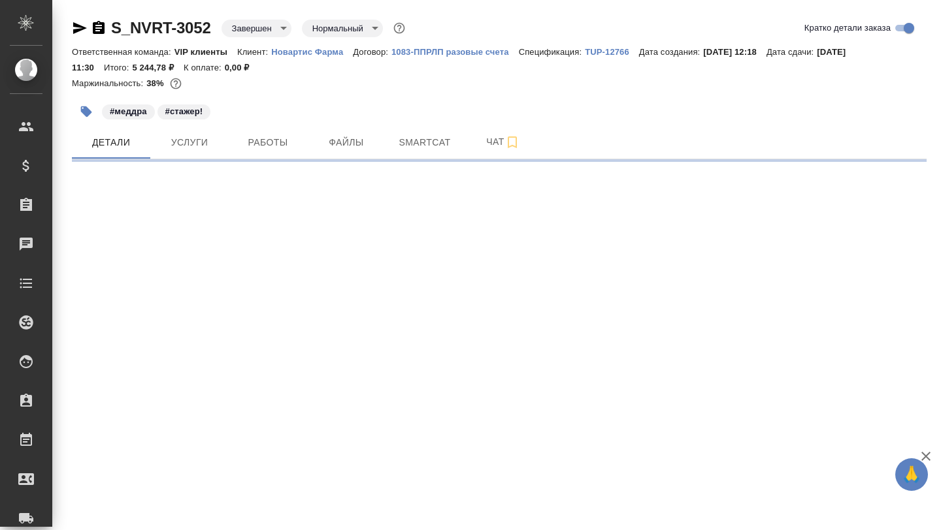
select select "RU"
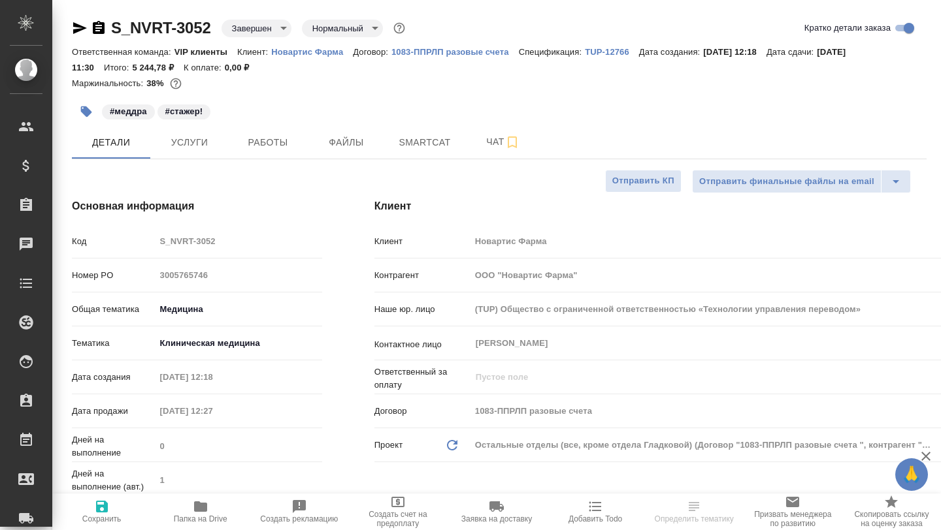
type textarea "x"
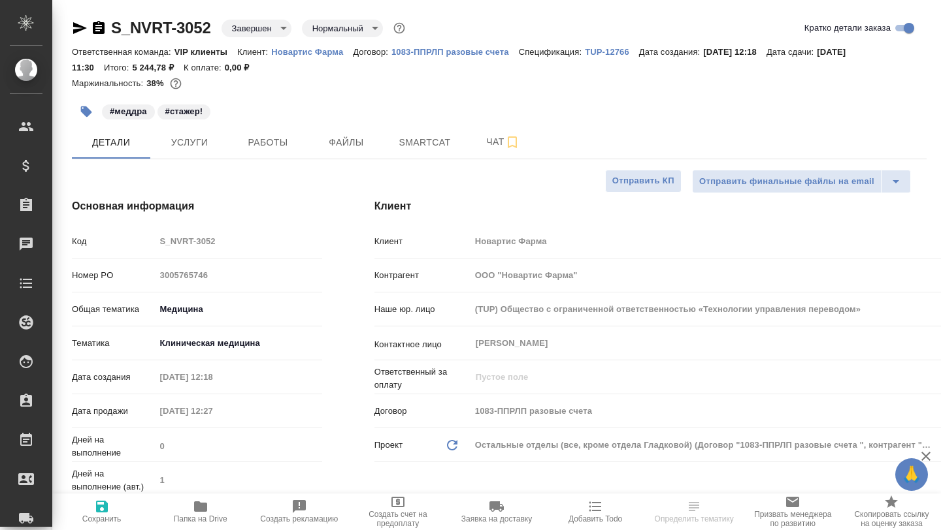
type textarea "x"
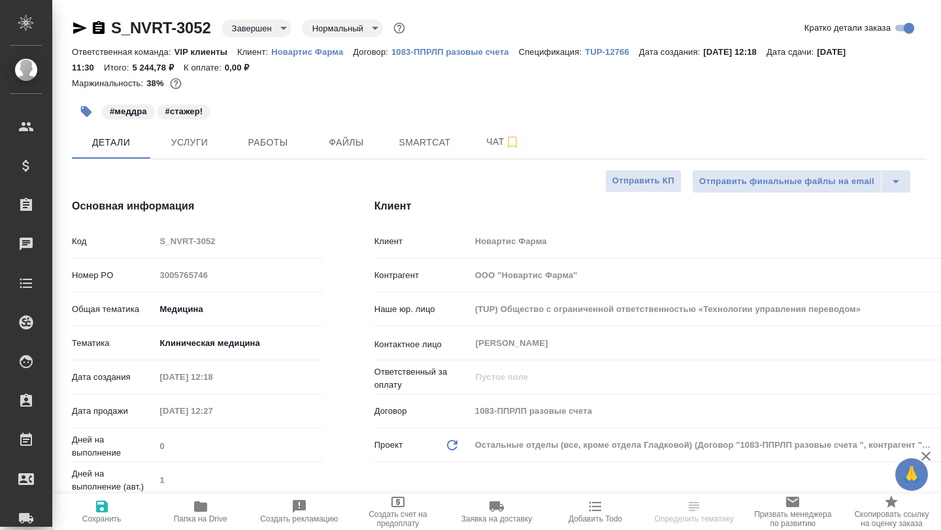
type textarea "x"
